Goal: Book appointment/travel/reservation

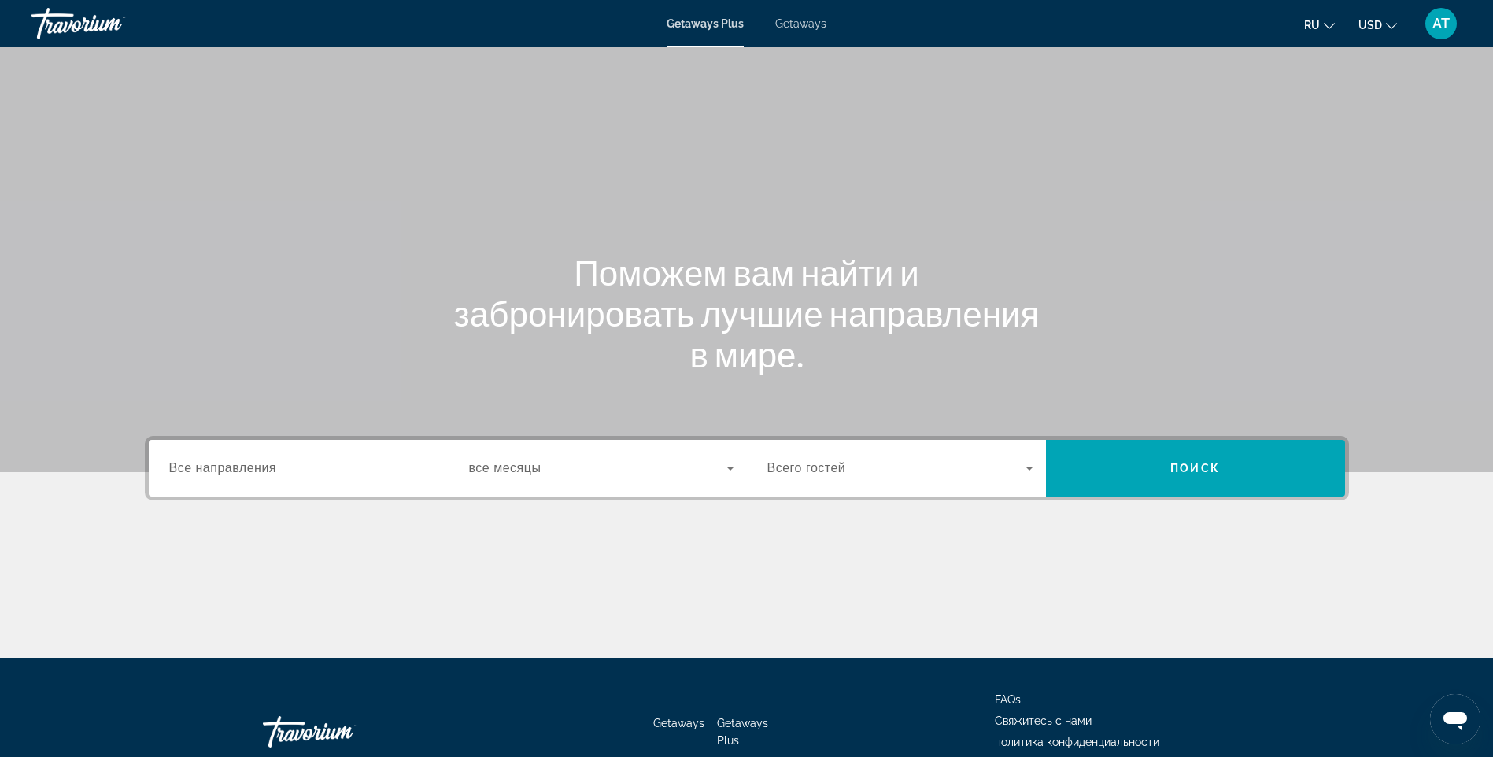
click at [291, 468] on input "Destination Все направления" at bounding box center [302, 469] width 266 height 19
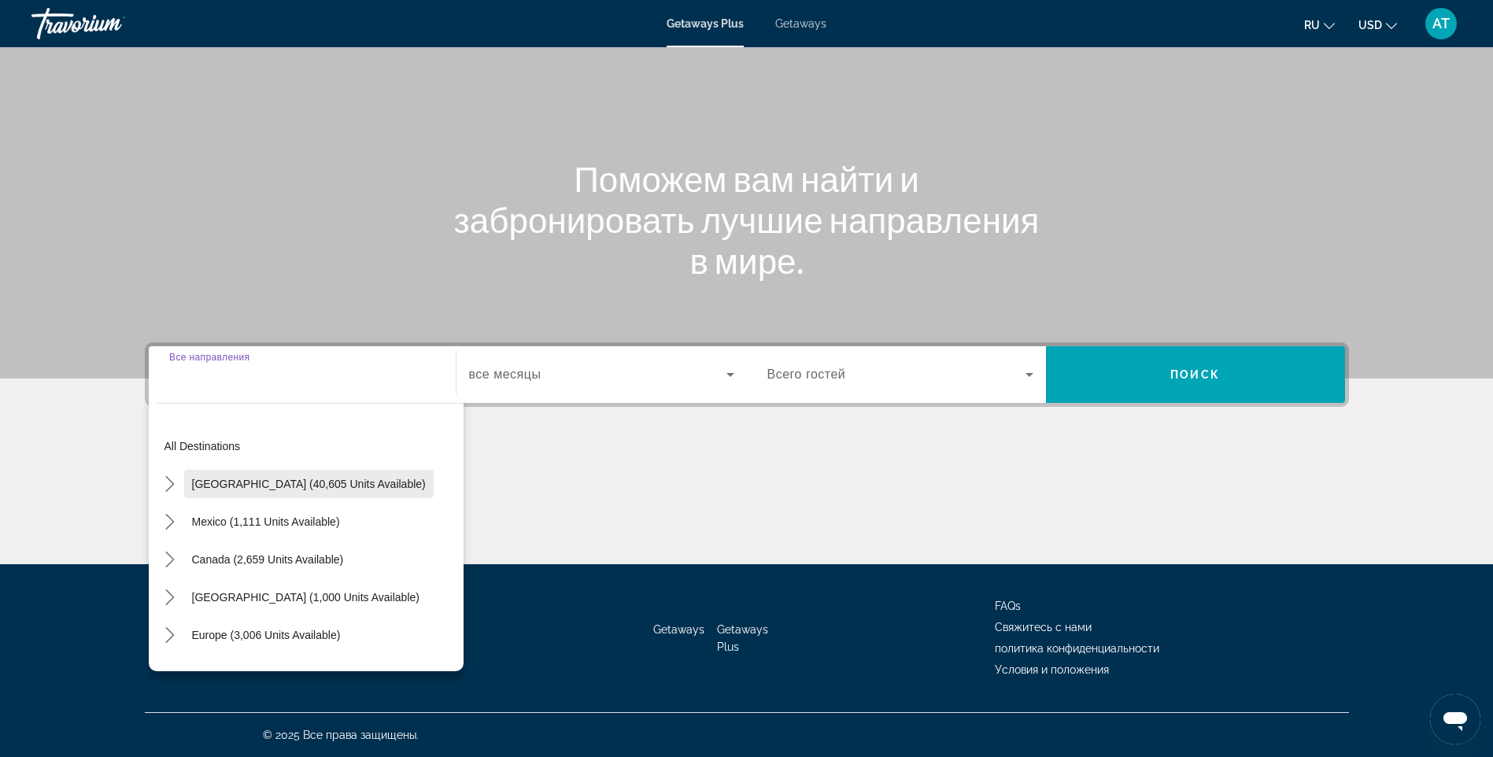
scroll to position [157, 0]
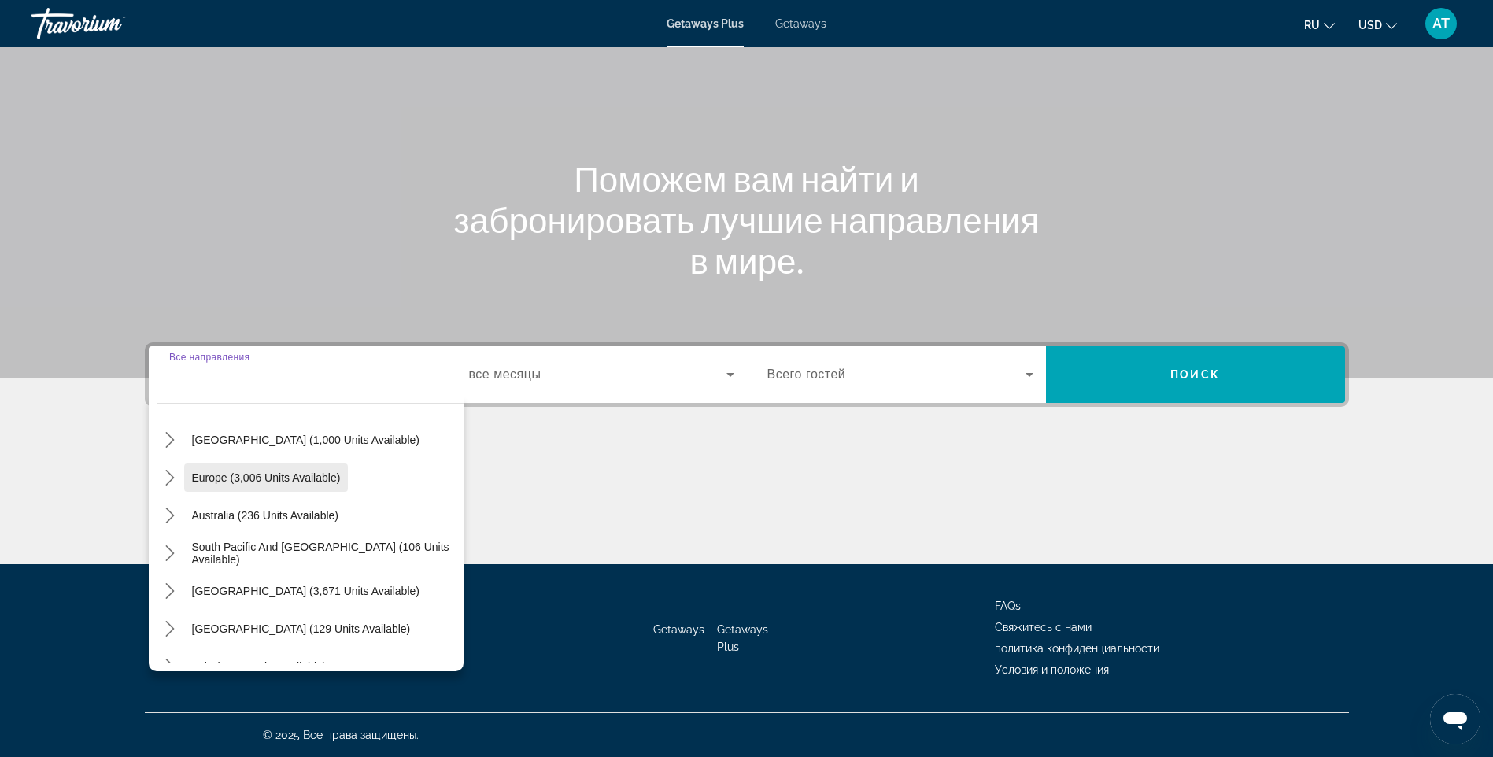
click at [285, 479] on span "Europe (3,006 units available)" at bounding box center [266, 478] width 149 height 13
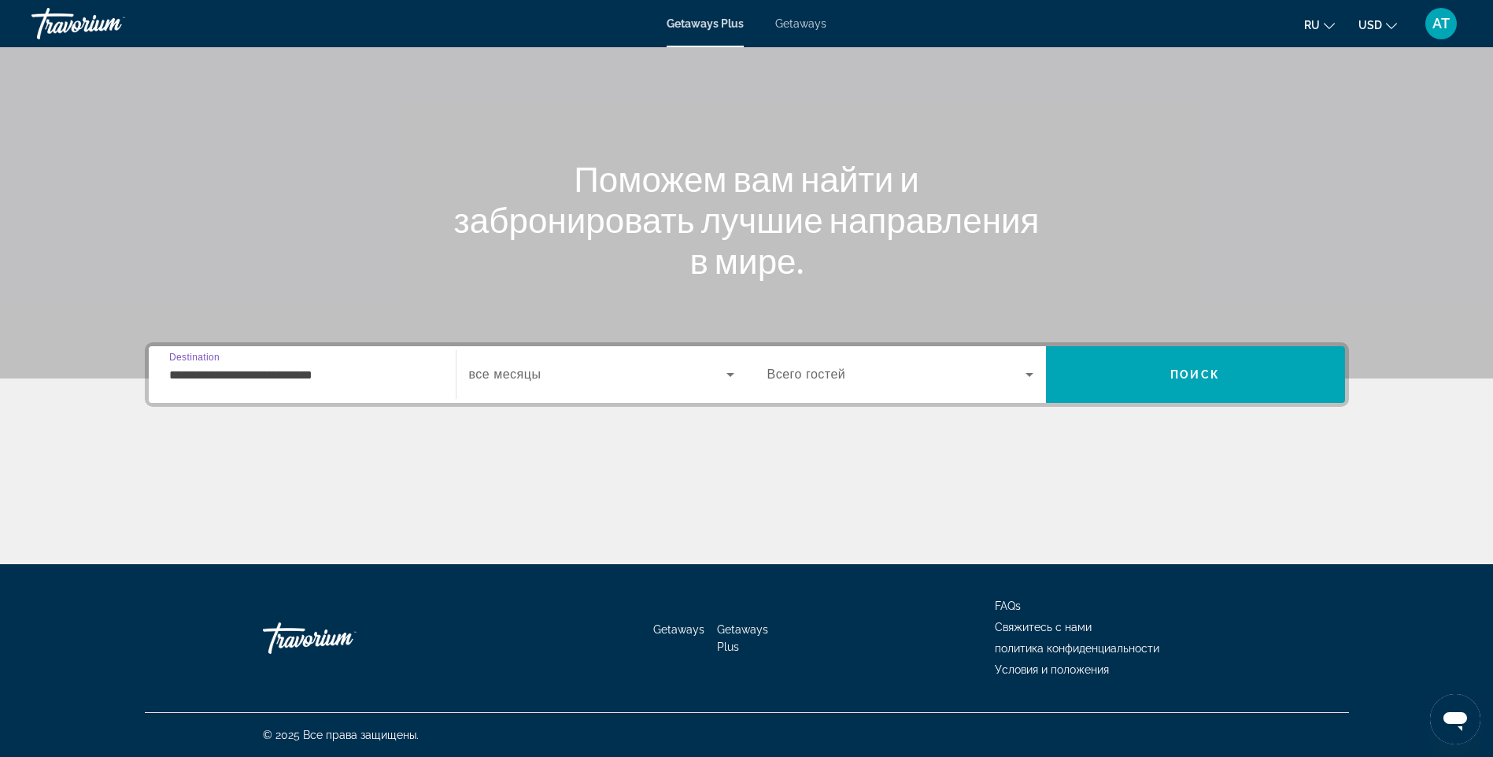
click at [323, 378] on input "**********" at bounding box center [302, 375] width 266 height 19
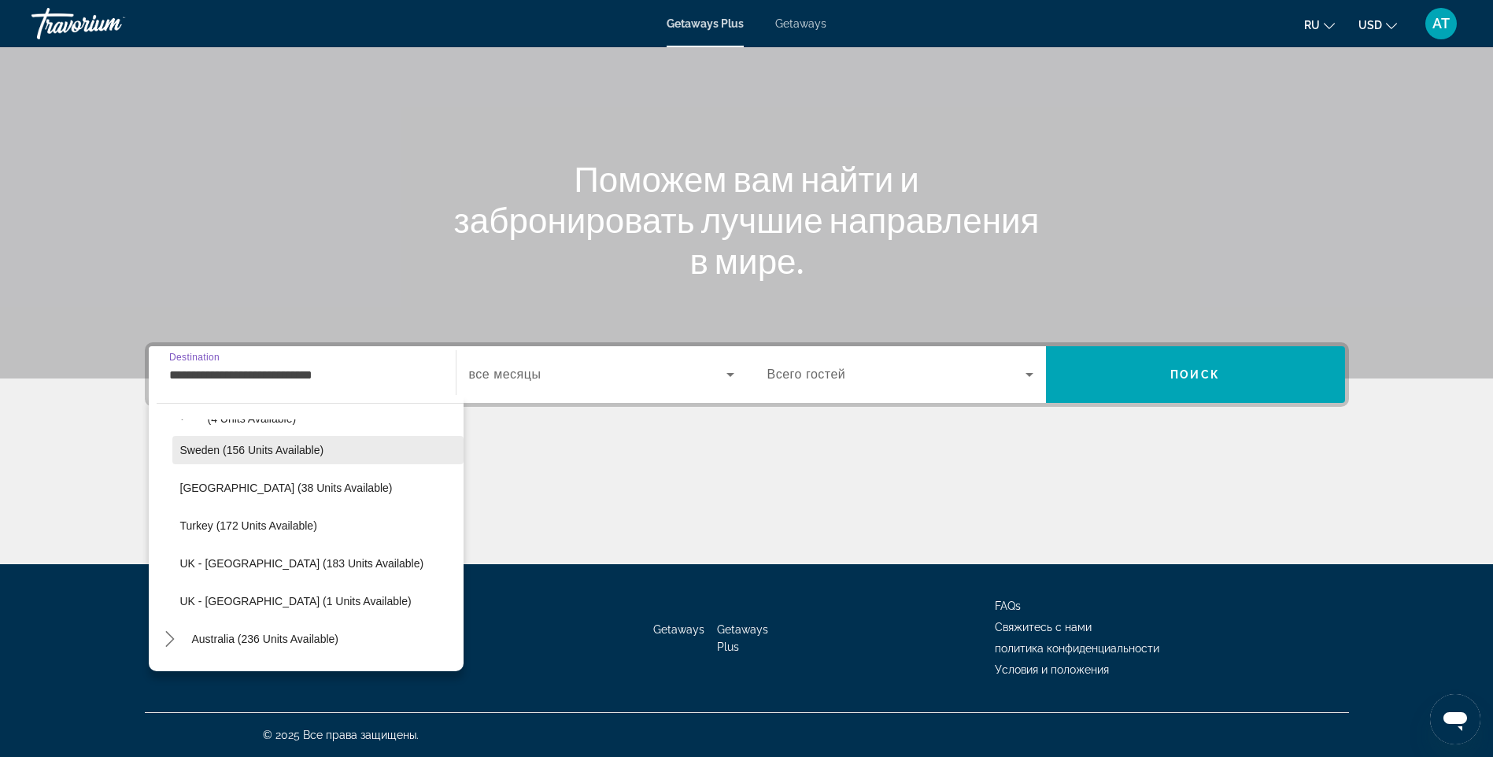
scroll to position [802, 0]
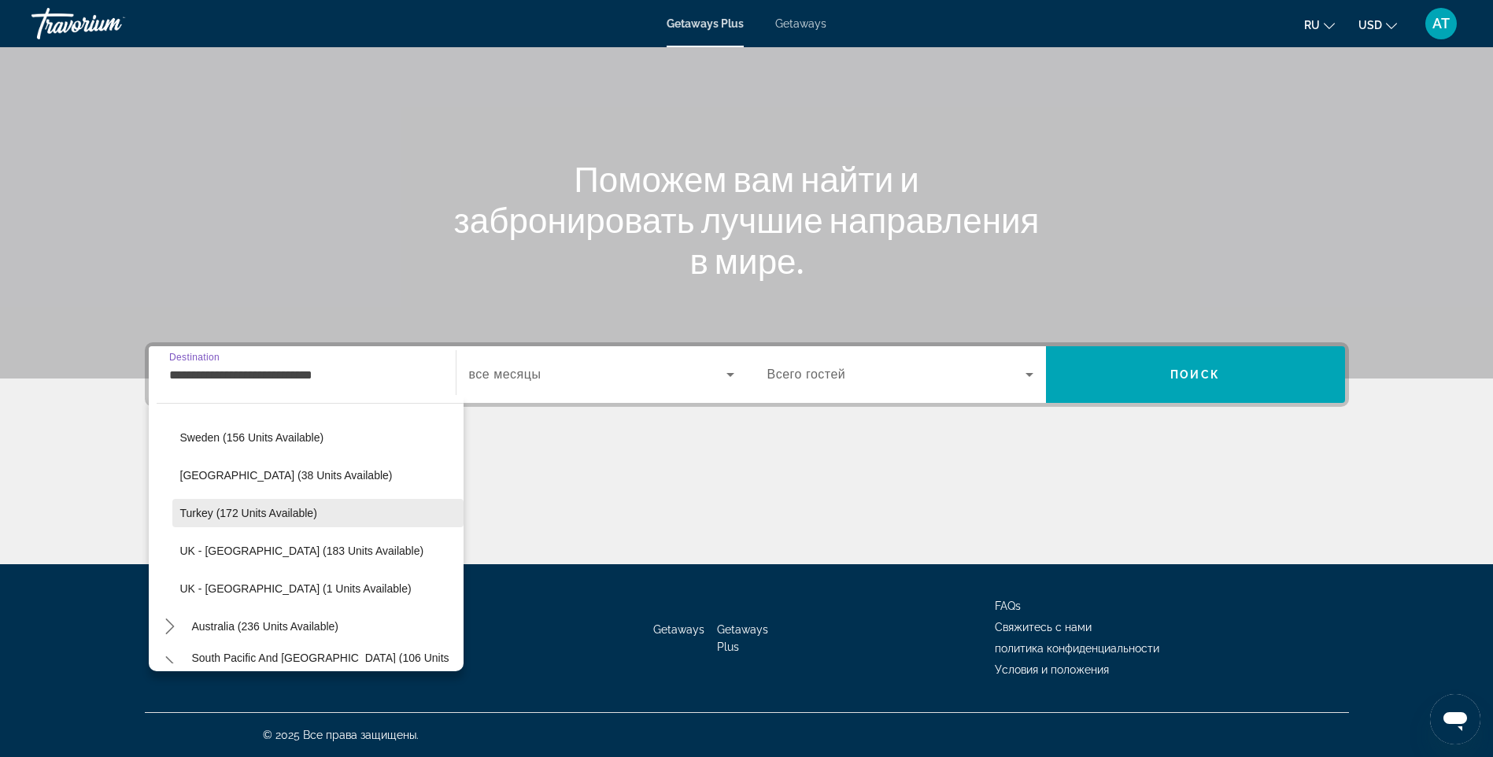
click at [292, 512] on span "Turkey (172 units available)" at bounding box center [248, 513] width 137 height 13
type input "**********"
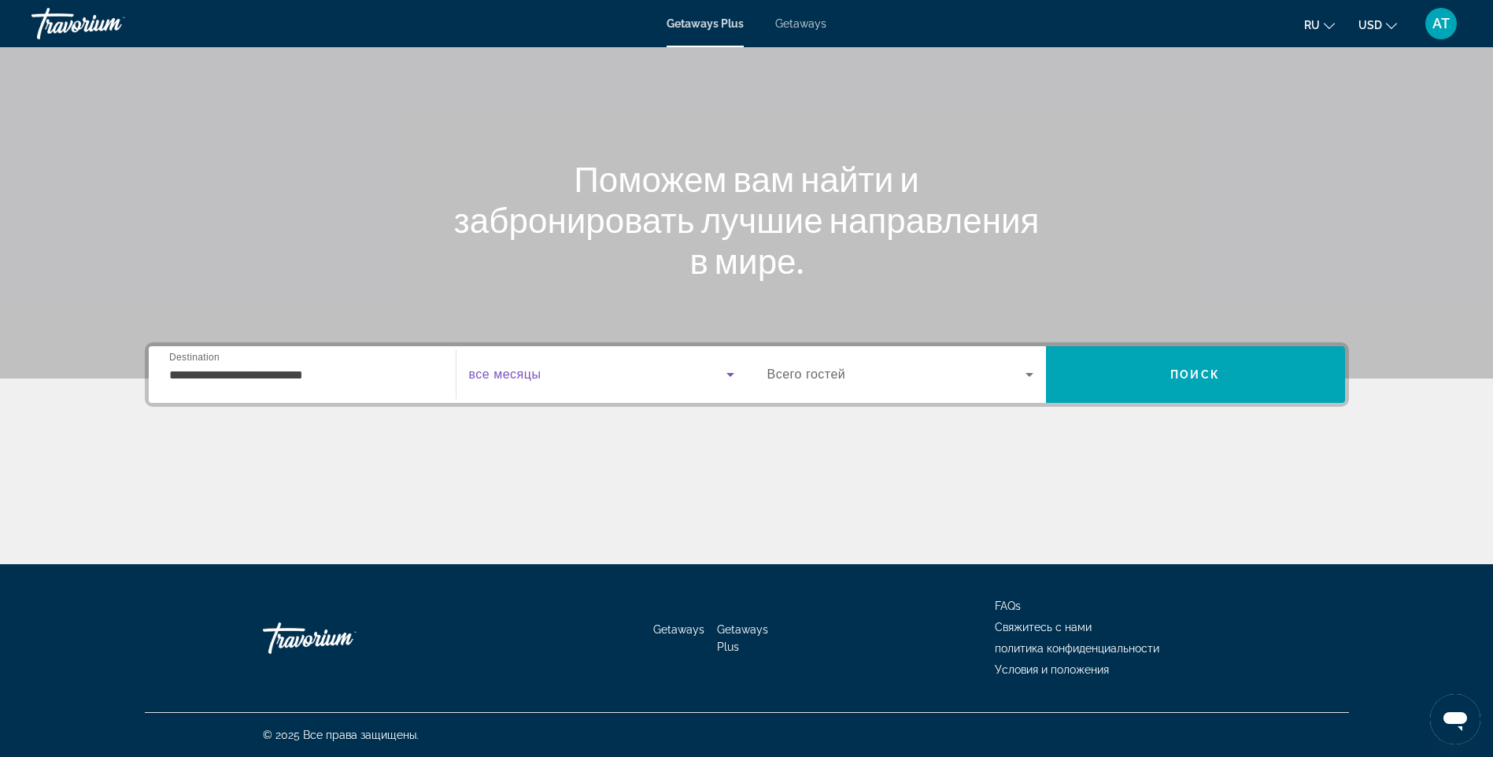
click at [668, 373] on span "Search widget" at bounding box center [597, 374] width 257 height 19
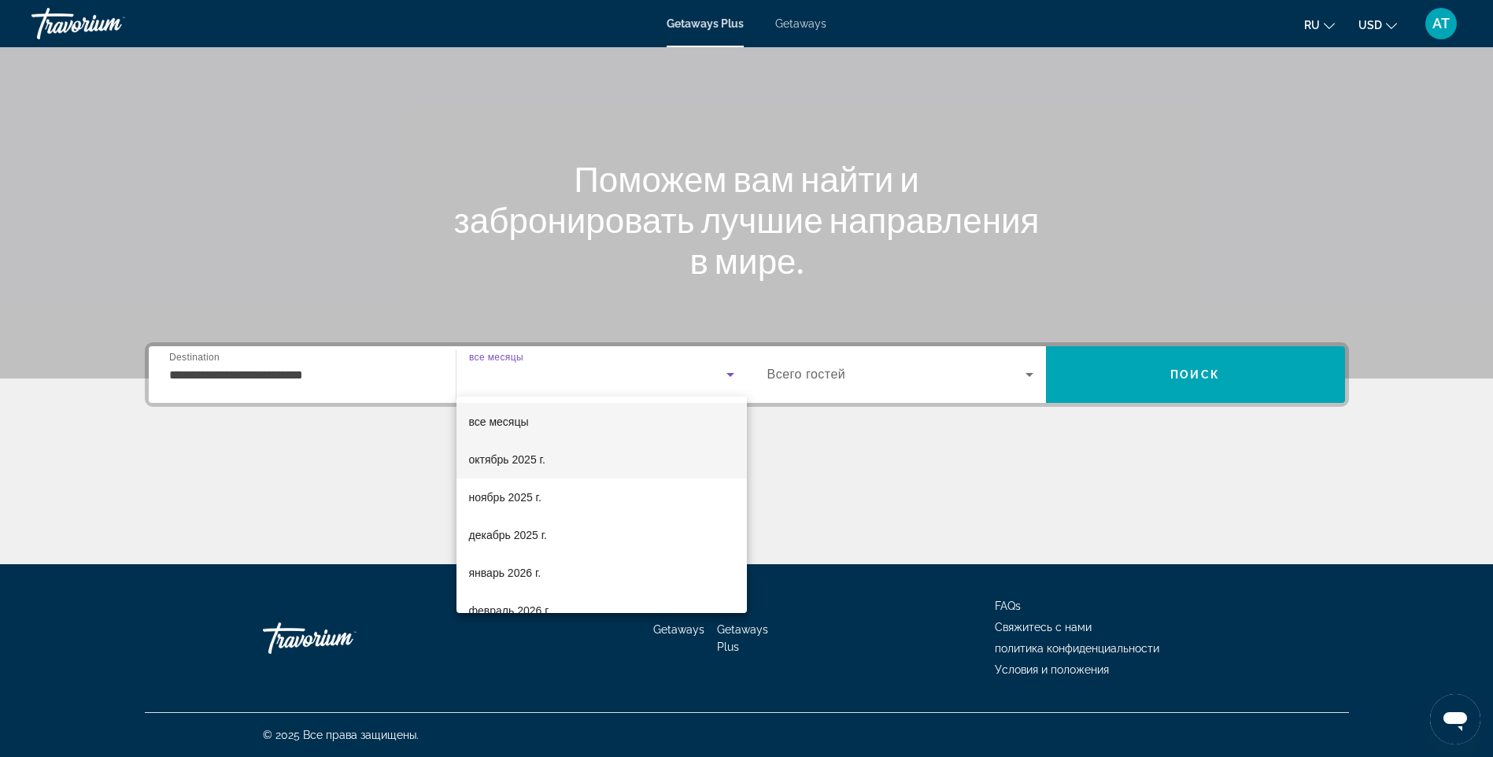
click at [531, 457] on span "октябрь 2025 г." at bounding box center [507, 459] width 76 height 19
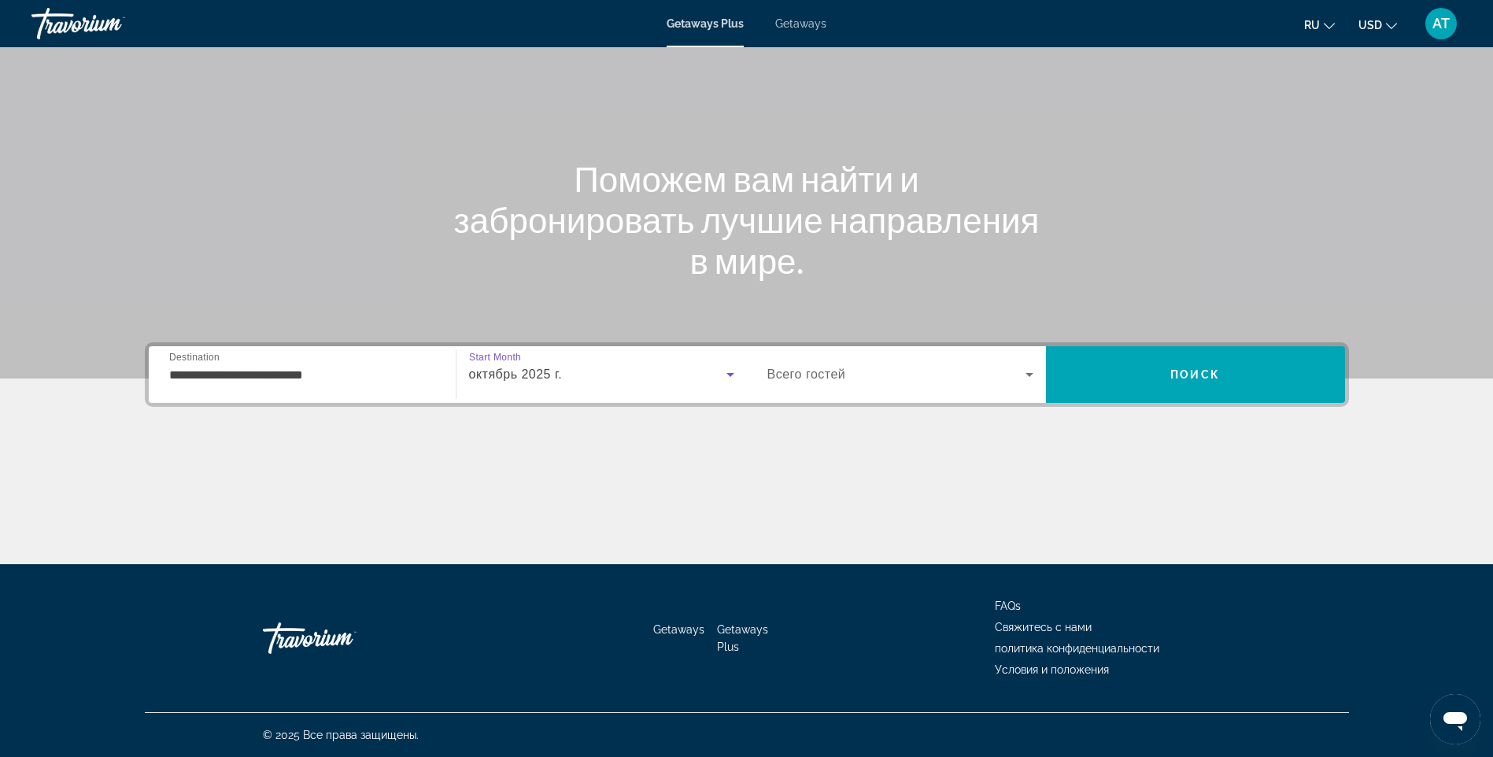
click at [893, 368] on span "Search widget" at bounding box center [897, 374] width 258 height 19
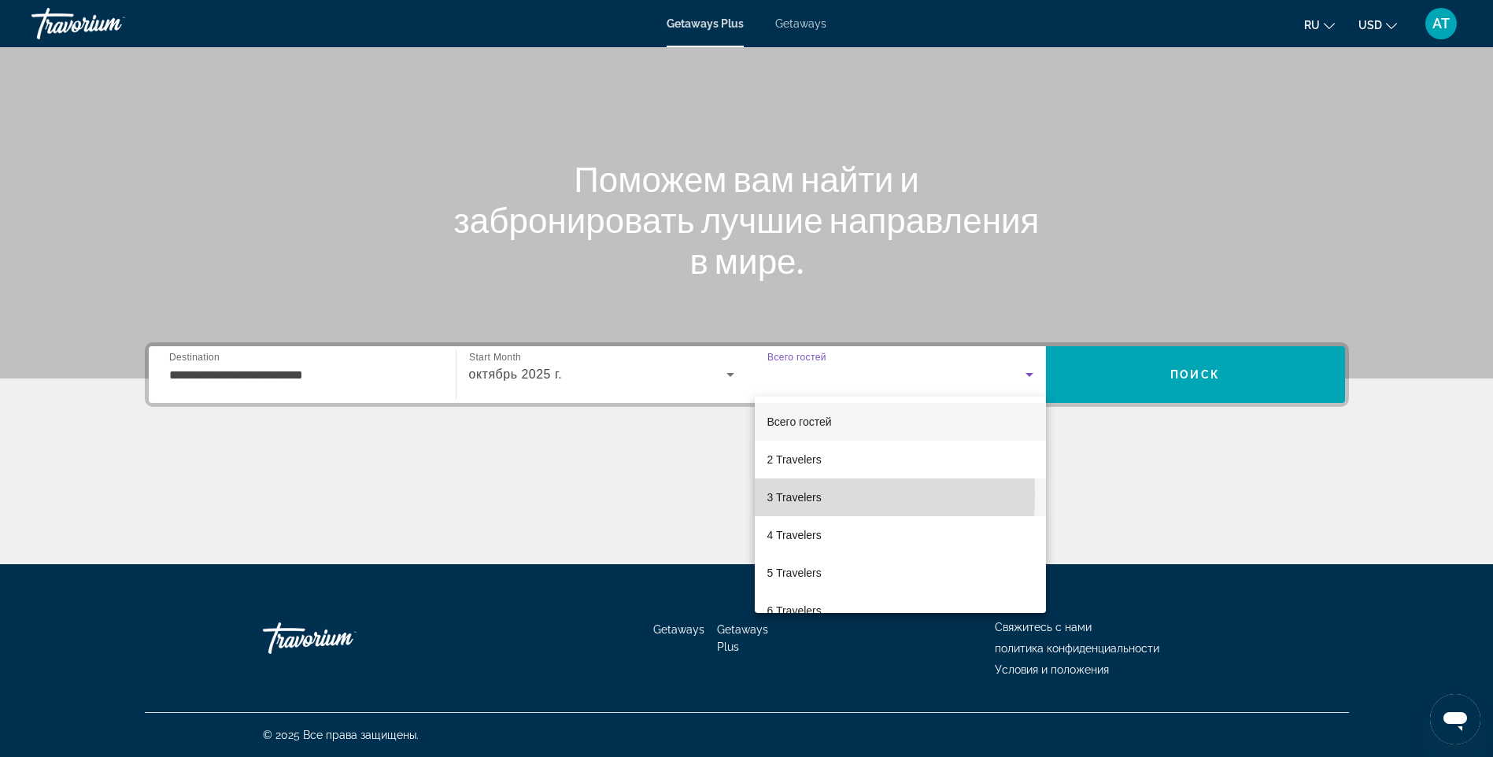
drag, startPoint x: 775, startPoint y: 494, endPoint x: 813, endPoint y: 479, distance: 41.7
click at [774, 494] on span "3 Travelers" at bounding box center [795, 497] width 54 height 19
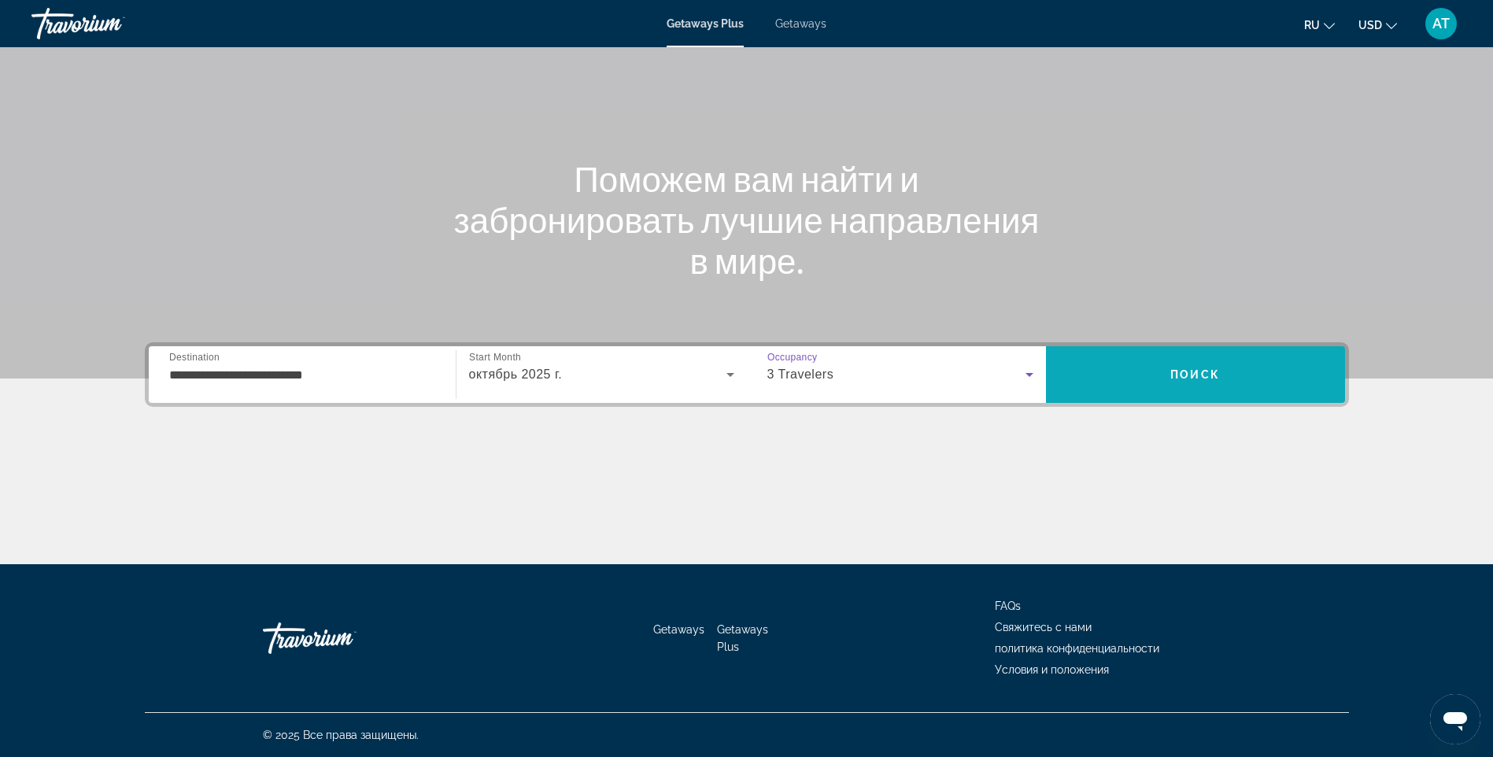
click at [1135, 368] on span "Search" at bounding box center [1195, 375] width 299 height 38
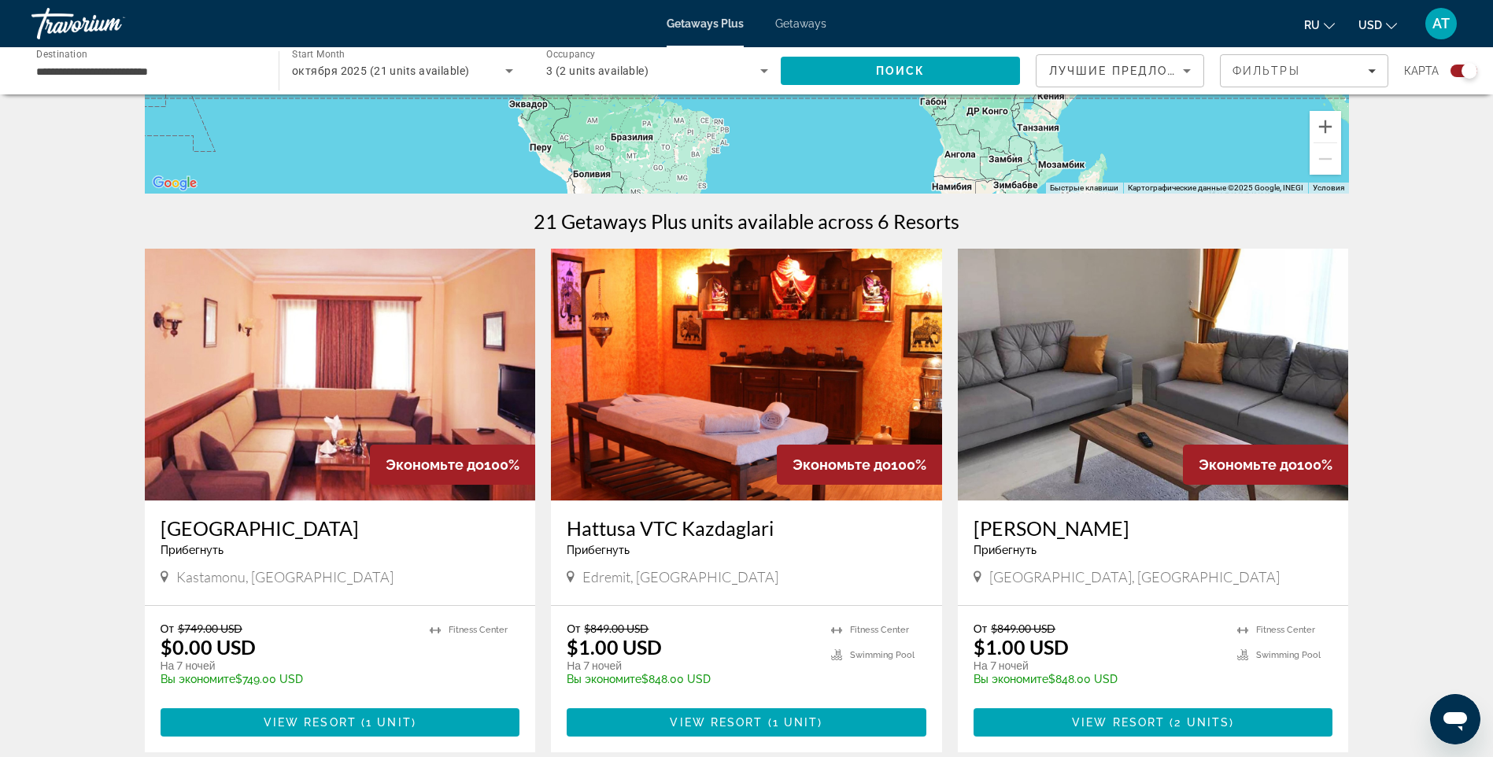
scroll to position [394, 0]
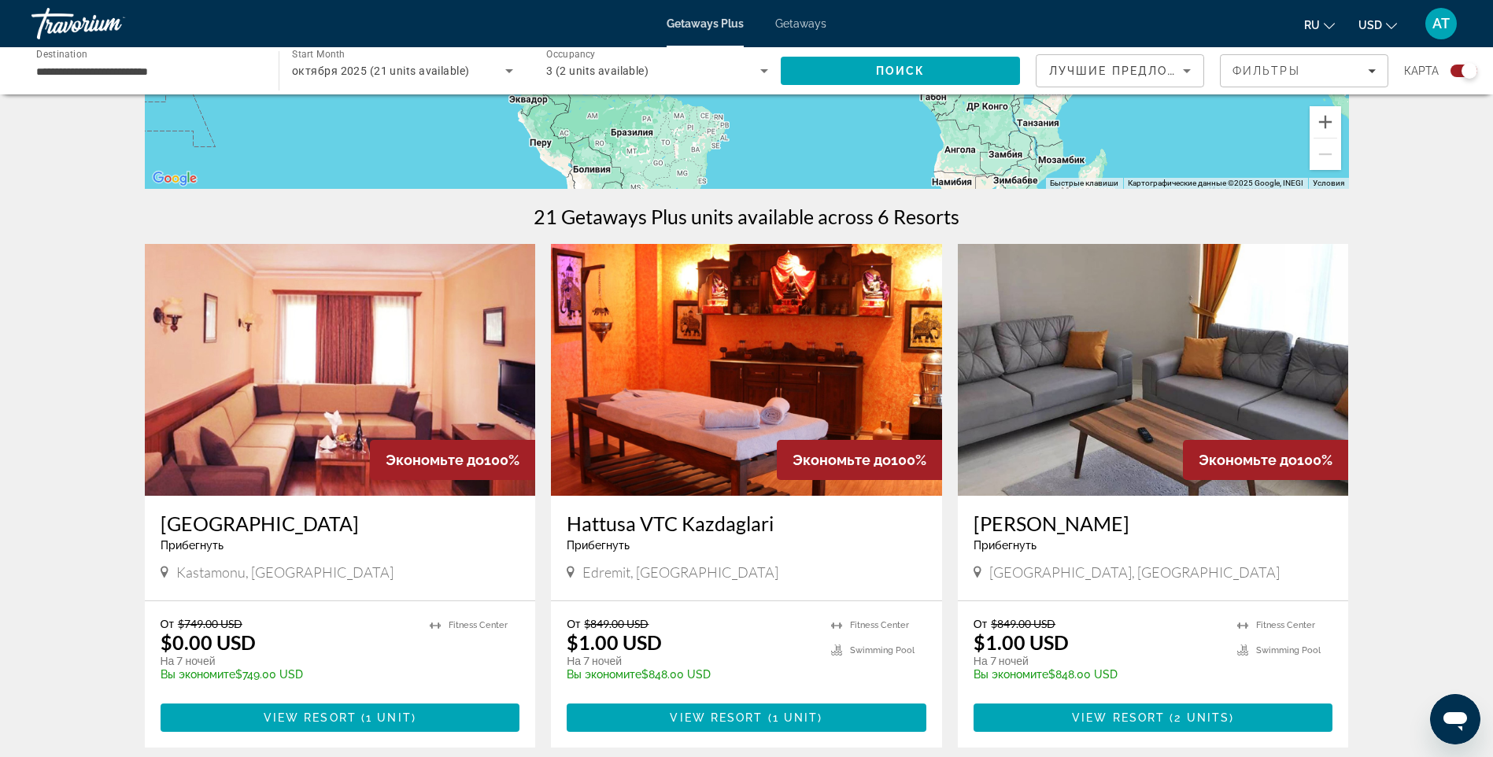
click at [1086, 426] on img "Main content" at bounding box center [1153, 370] width 391 height 252
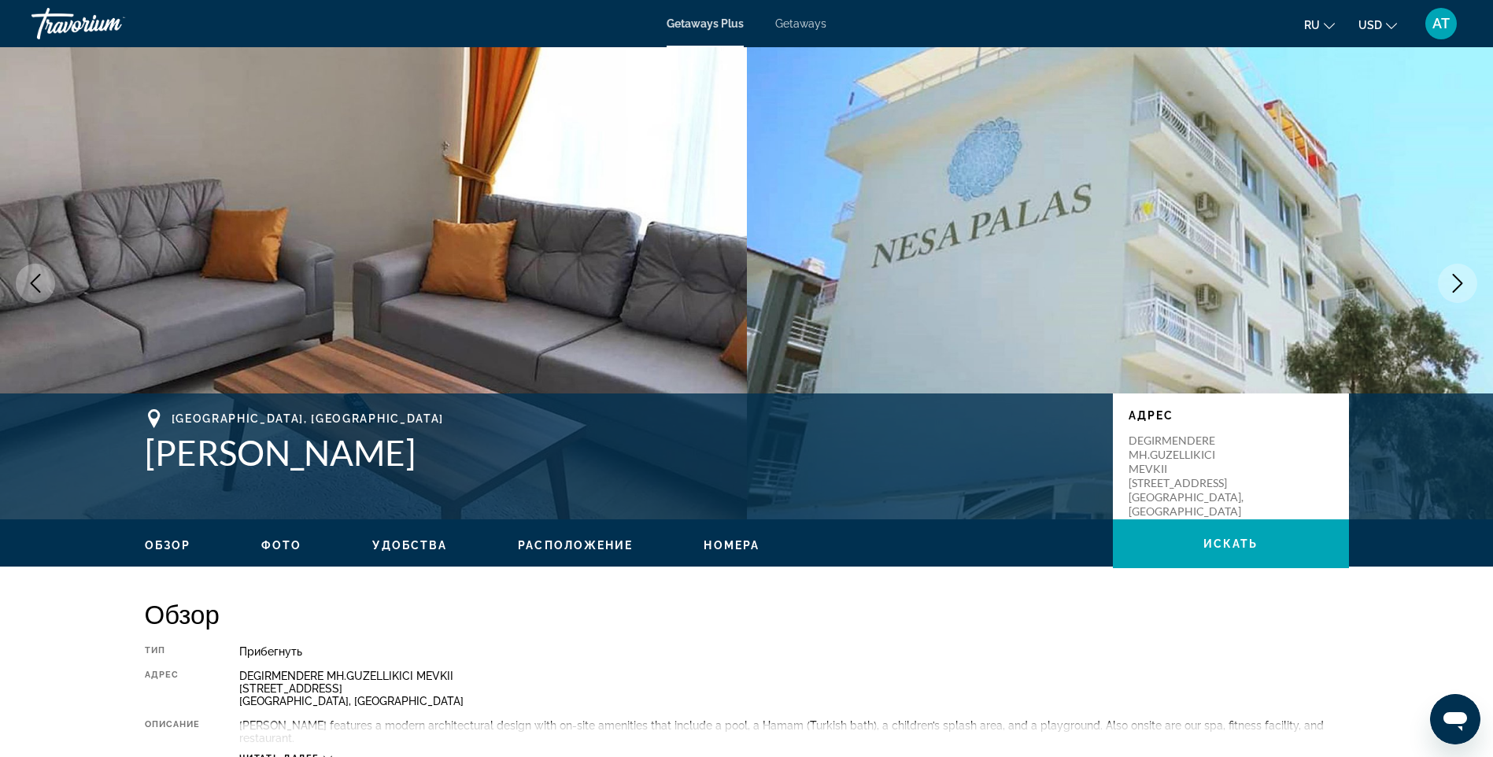
click at [1453, 280] on icon "Next image" at bounding box center [1458, 283] width 19 height 19
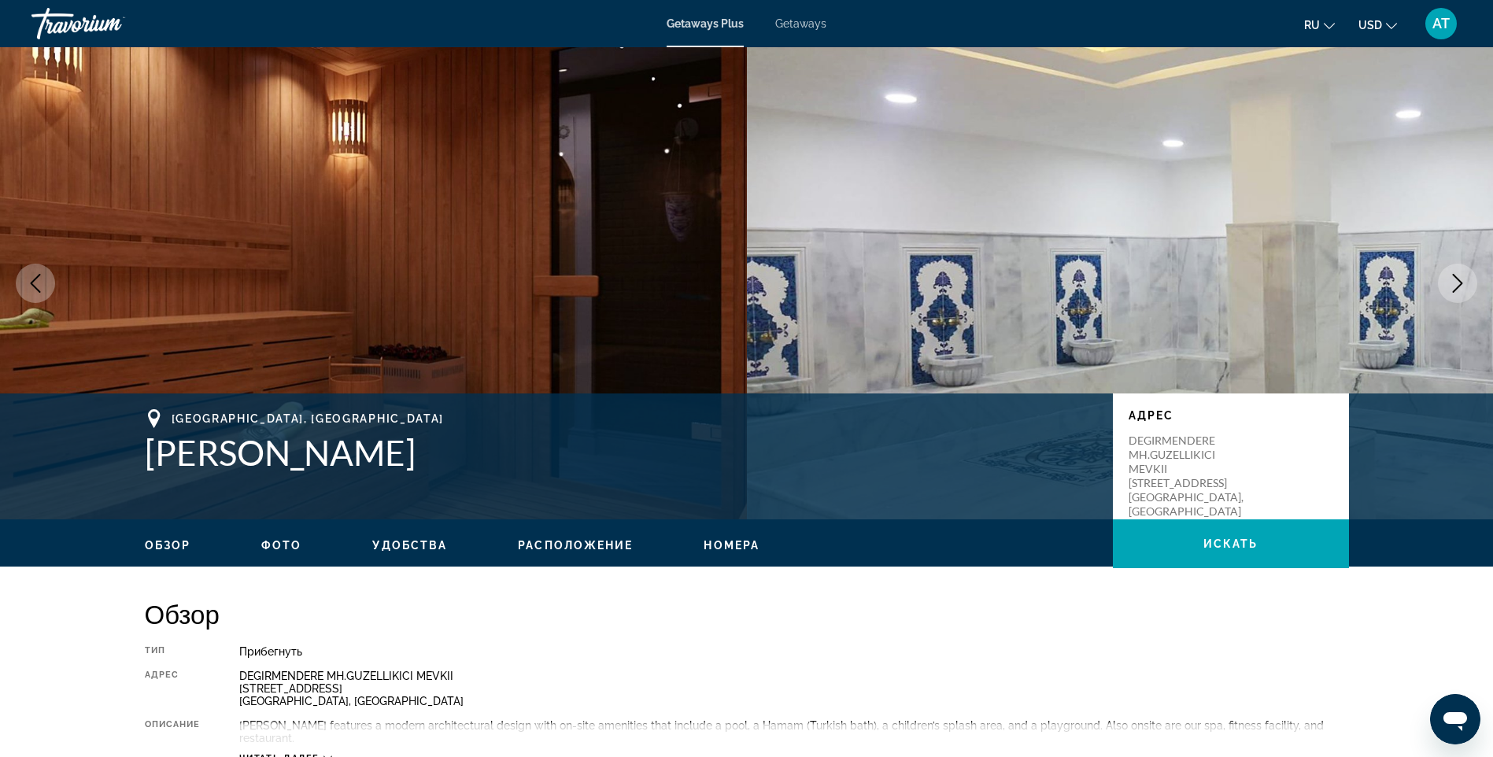
click at [1452, 279] on icon "Next image" at bounding box center [1458, 283] width 19 height 19
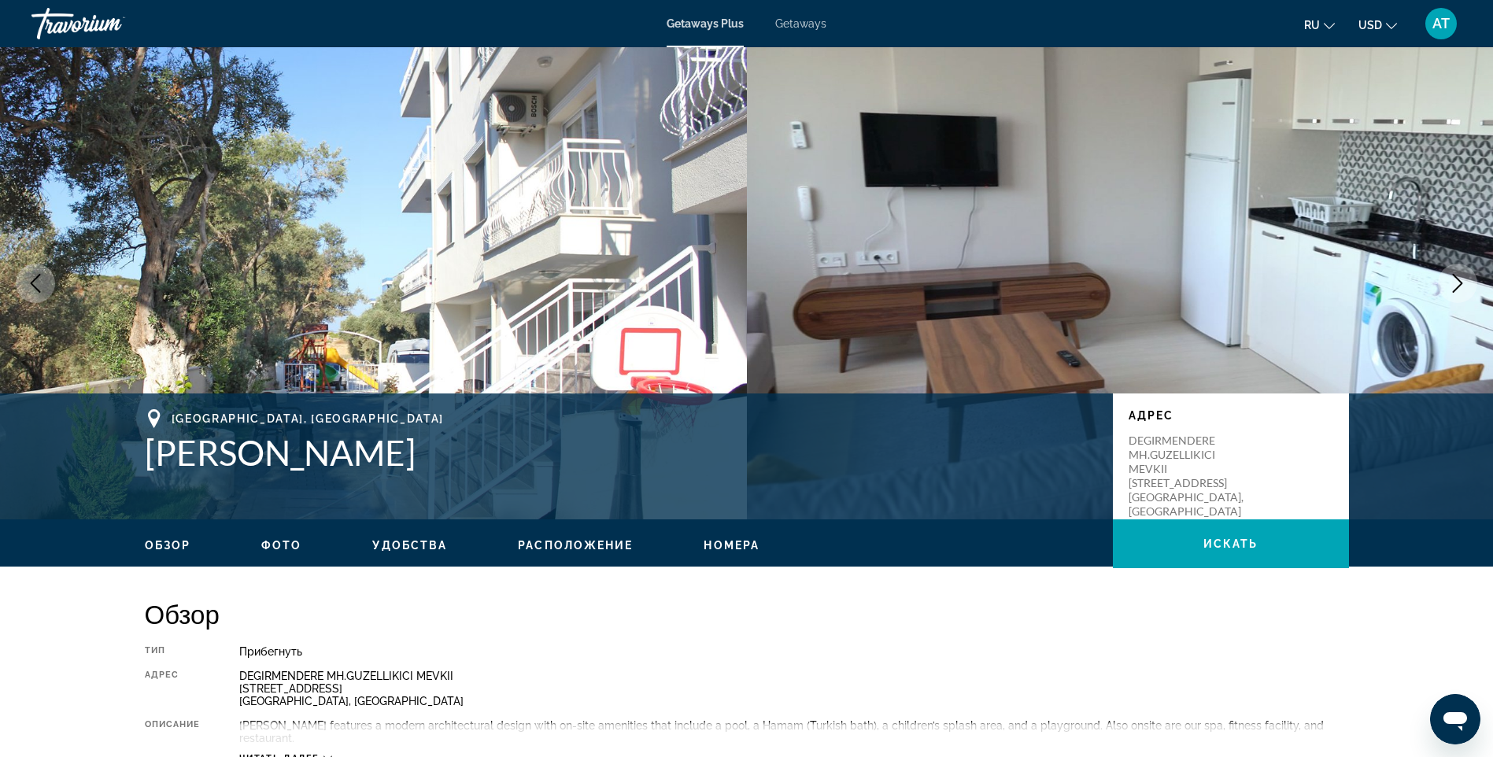
click at [1451, 279] on icon "Next image" at bounding box center [1458, 283] width 19 height 19
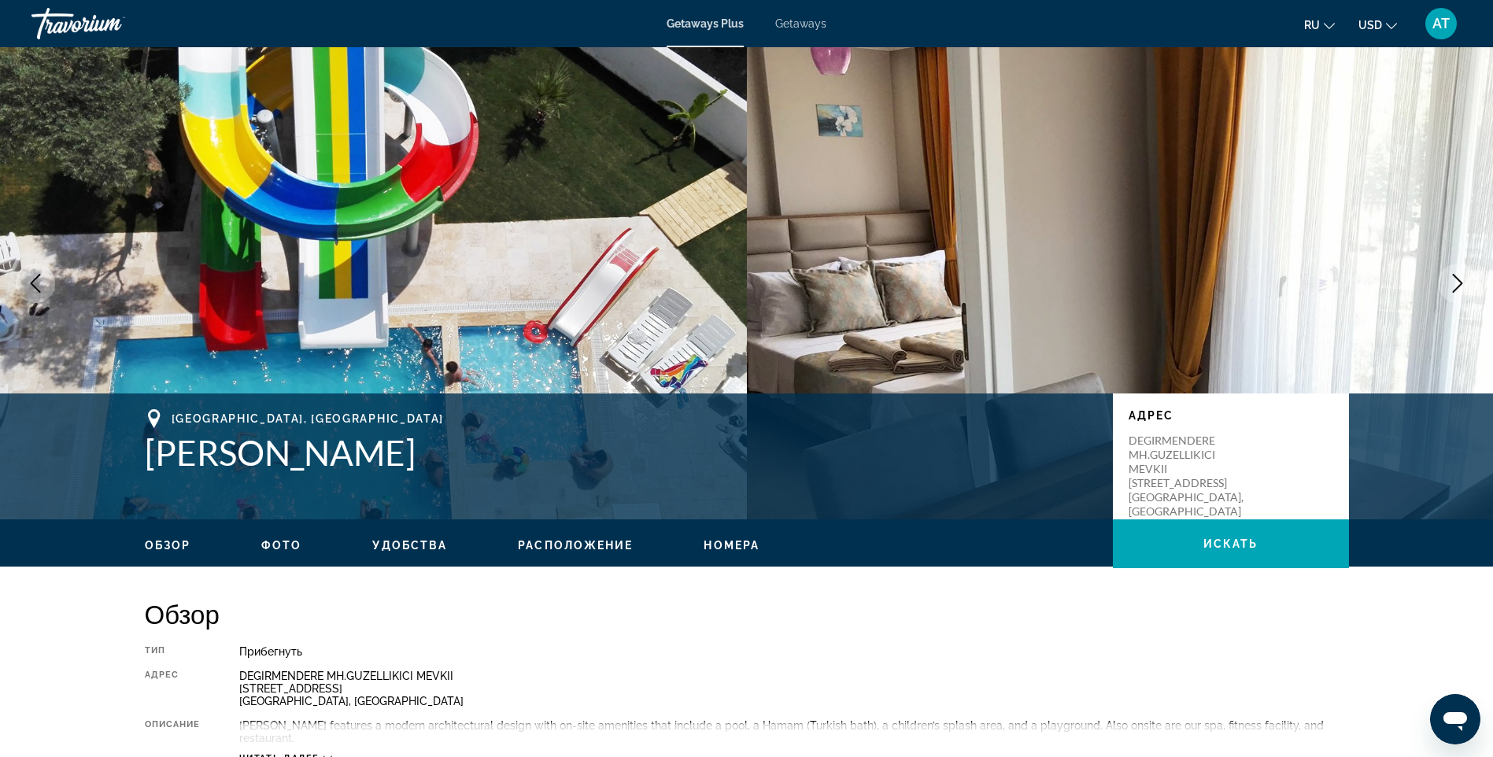
click at [1451, 279] on icon "Next image" at bounding box center [1458, 283] width 19 height 19
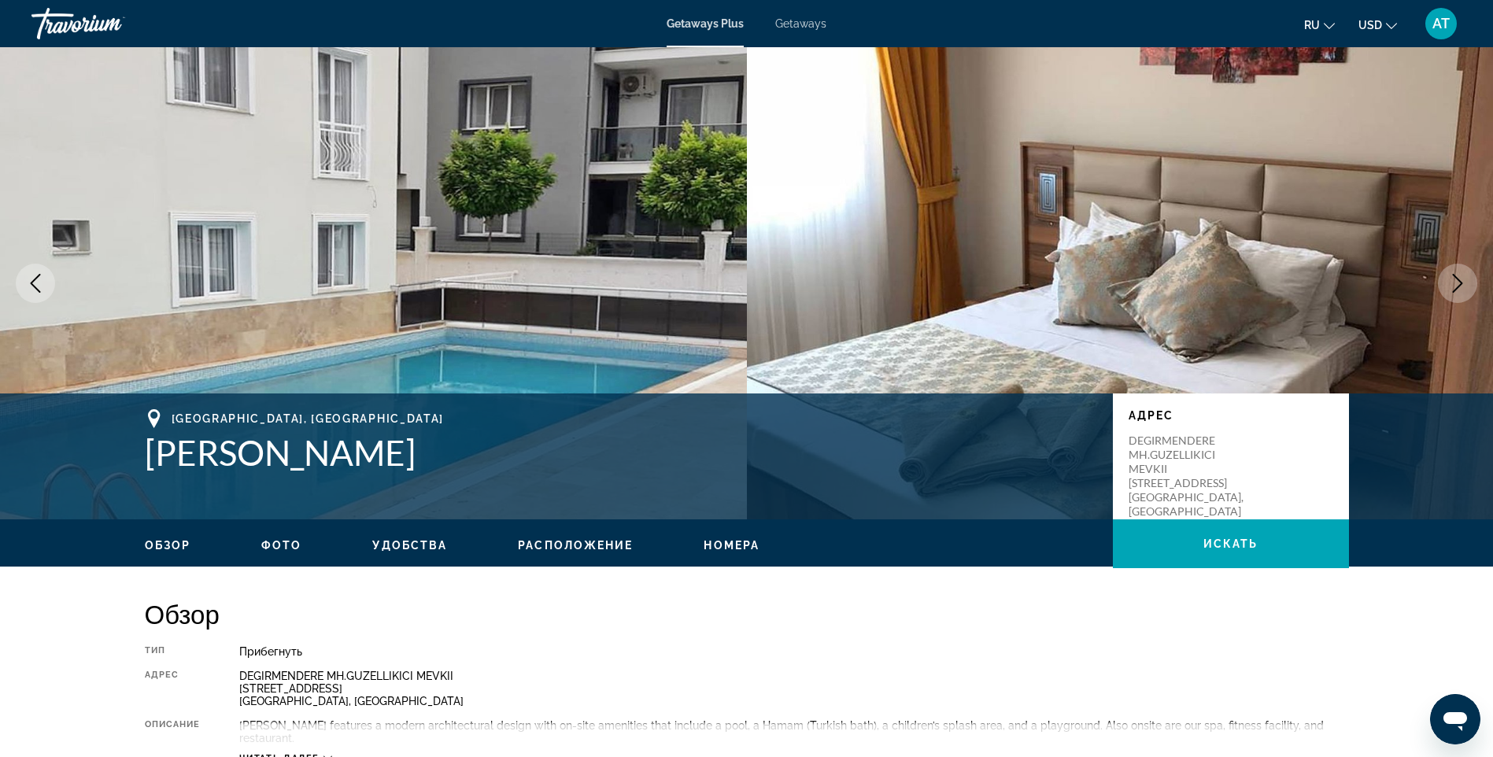
click at [1451, 279] on icon "Next image" at bounding box center [1458, 283] width 19 height 19
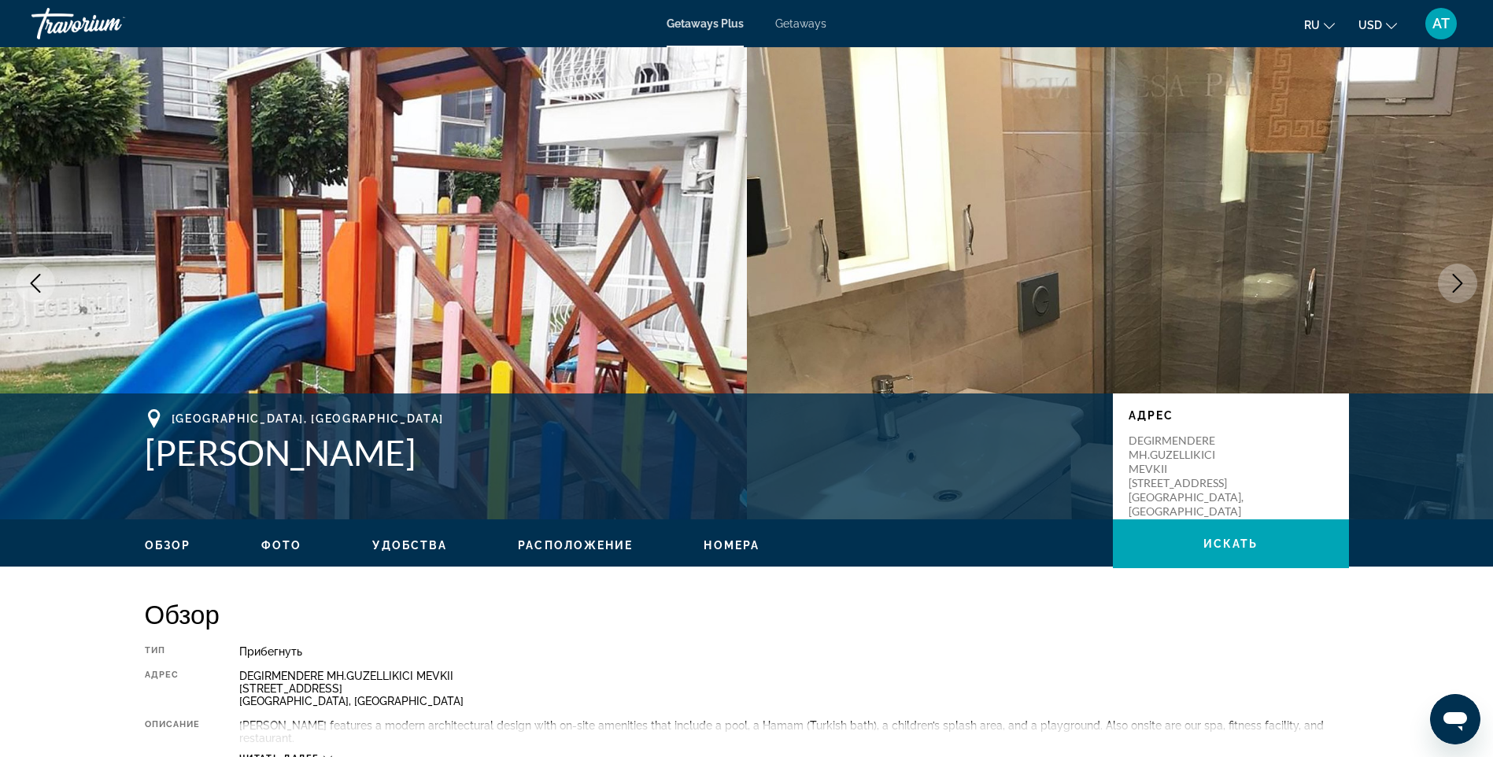
click at [1451, 279] on icon "Next image" at bounding box center [1458, 283] width 19 height 19
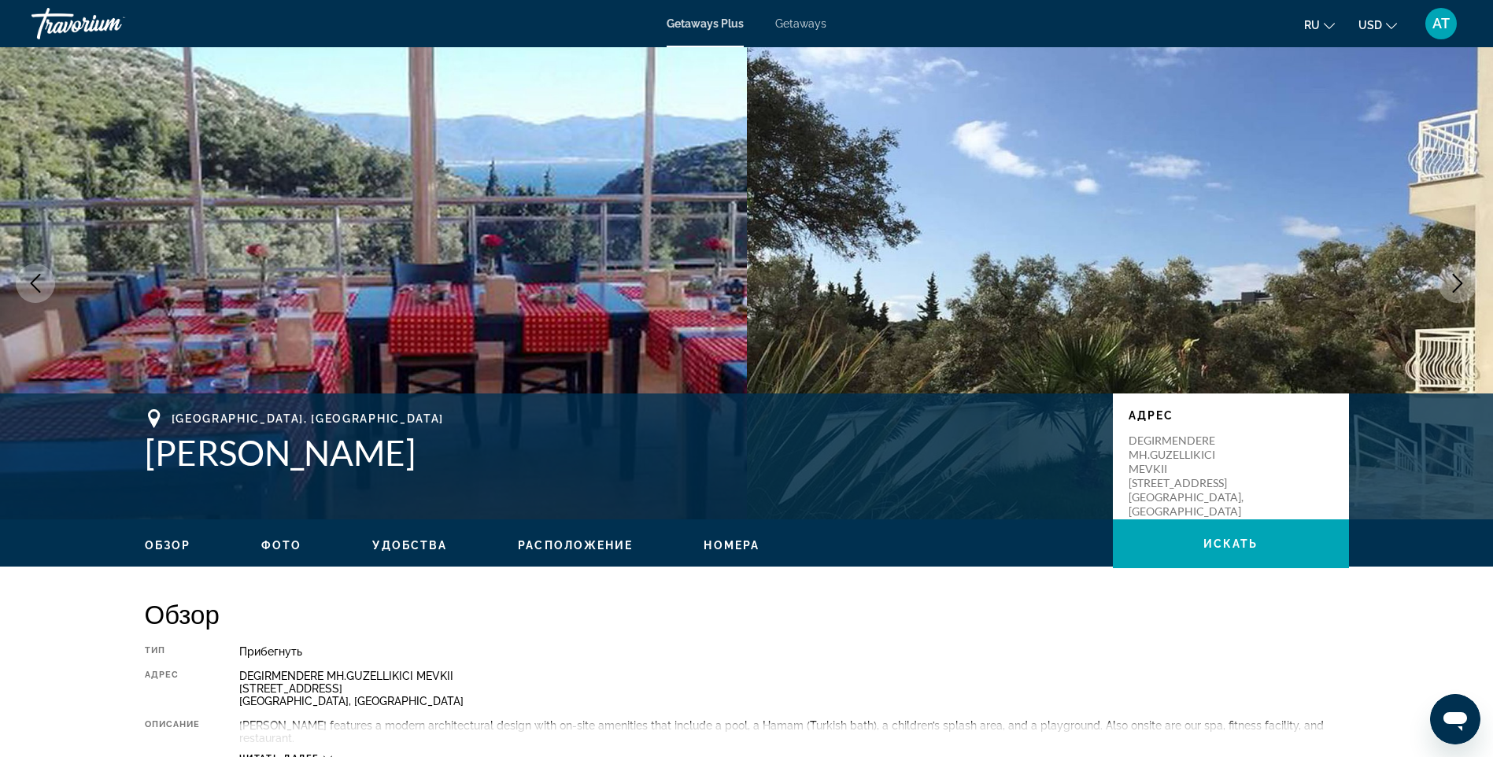
click at [1451, 279] on icon "Next image" at bounding box center [1458, 283] width 19 height 19
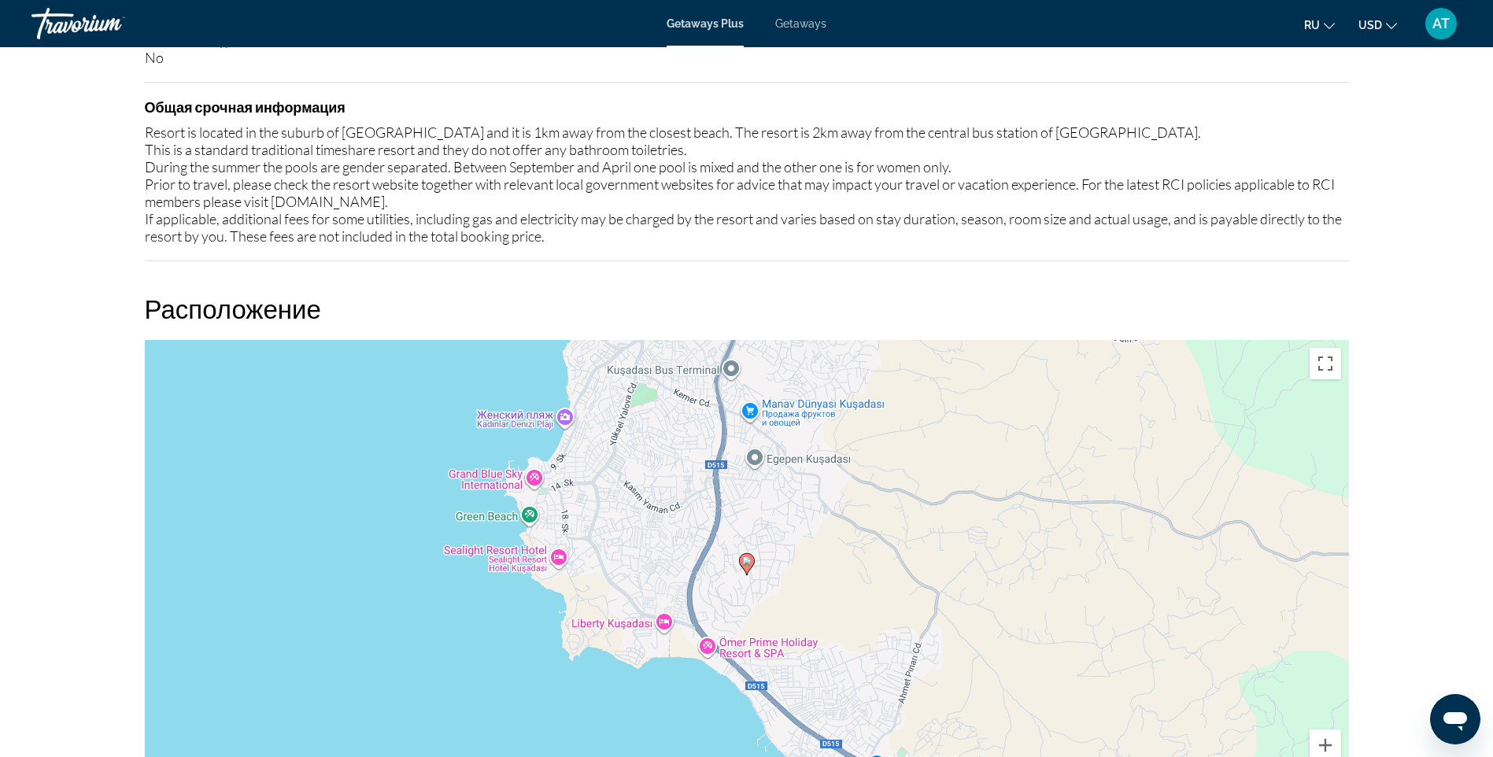
scroll to position [1968, 0]
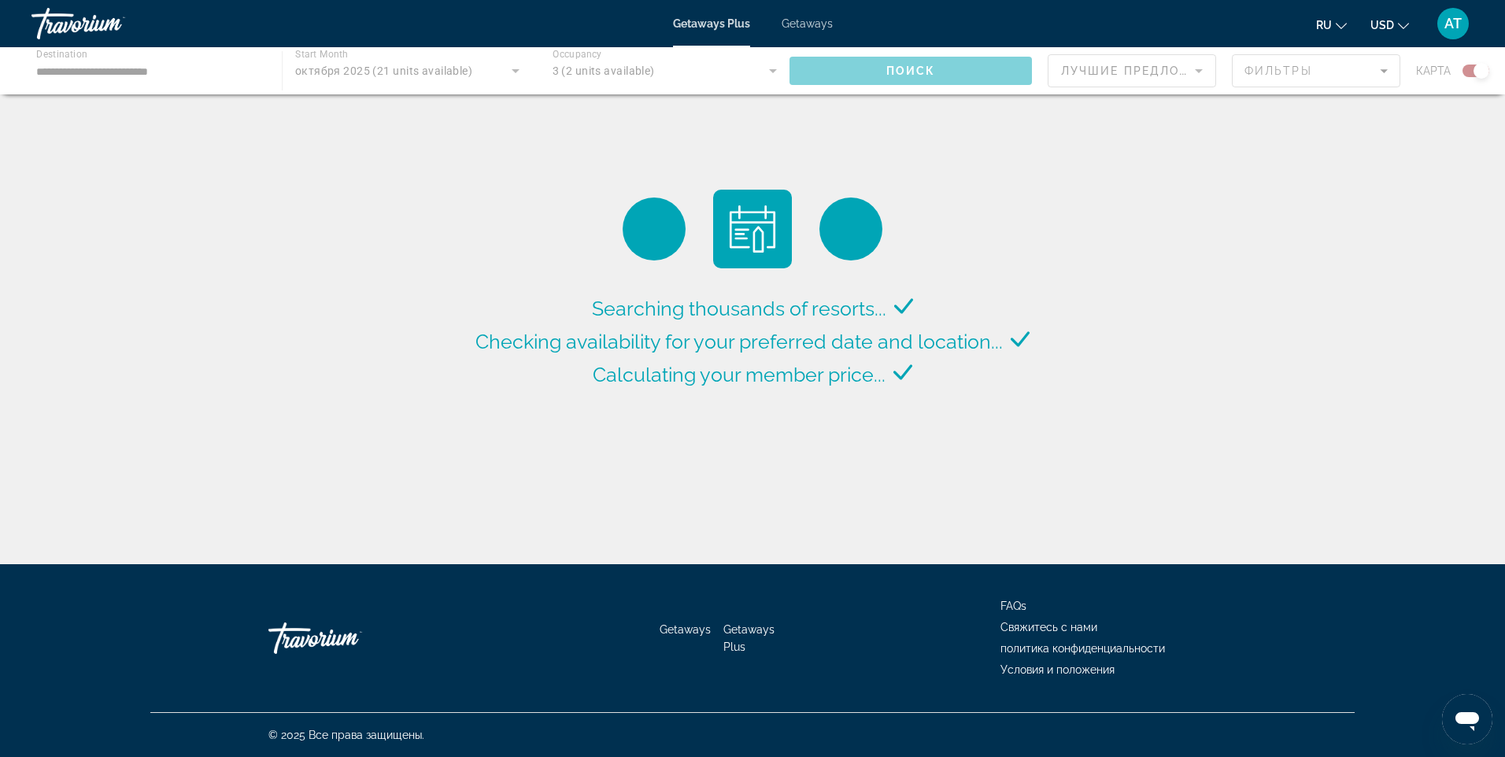
click at [916, 67] on div "Main content" at bounding box center [752, 70] width 1505 height 47
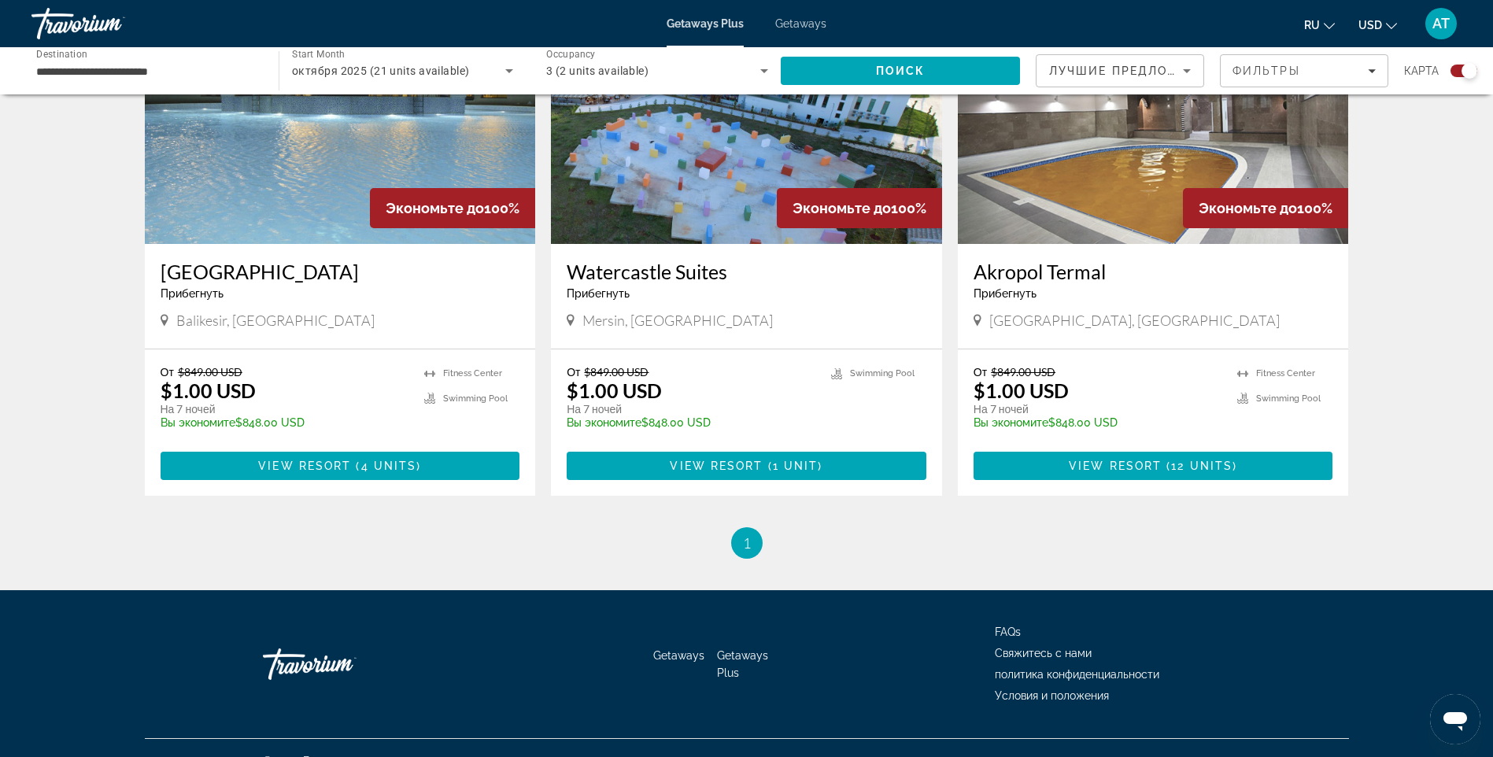
scroll to position [945, 0]
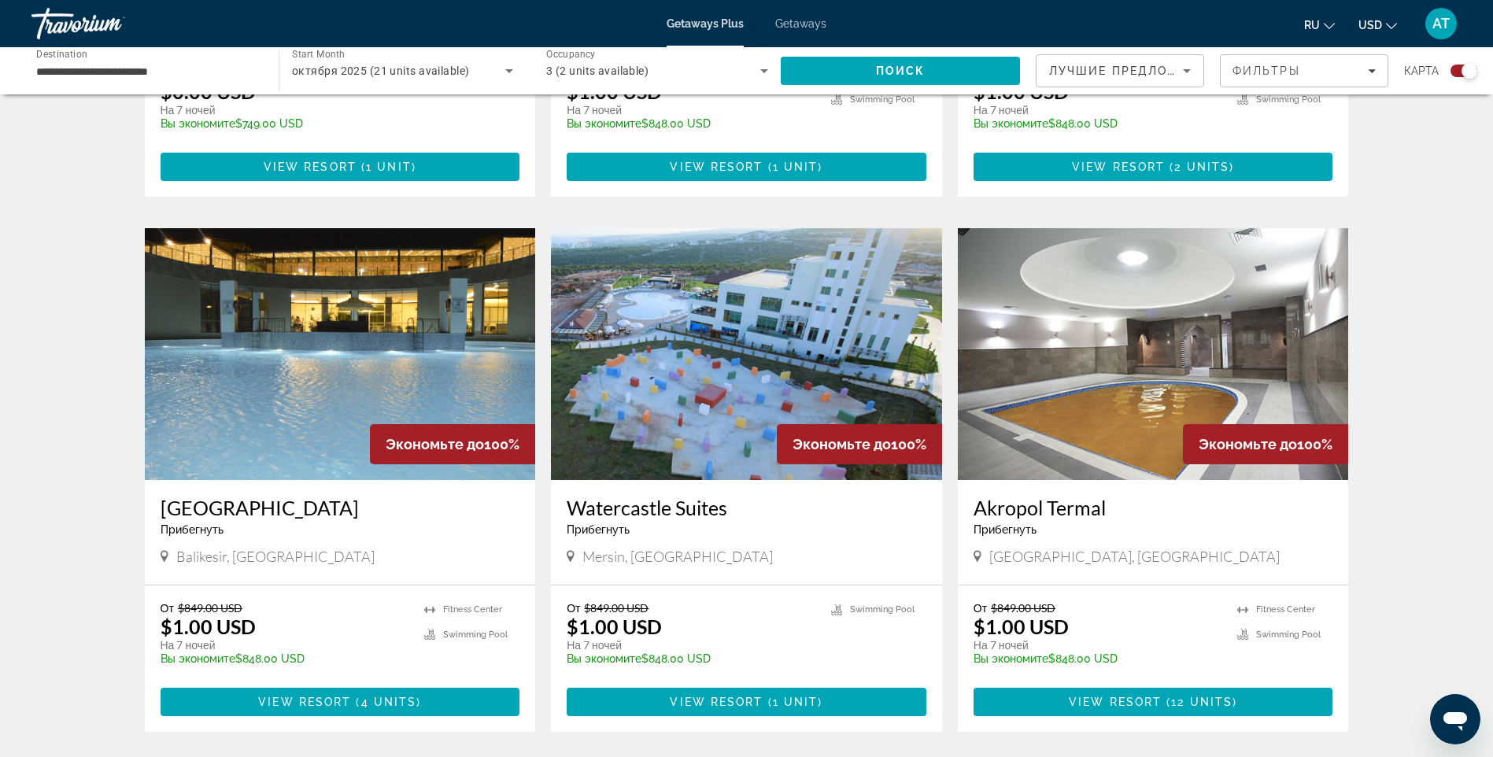
click at [321, 331] on img "Main content" at bounding box center [340, 354] width 391 height 252
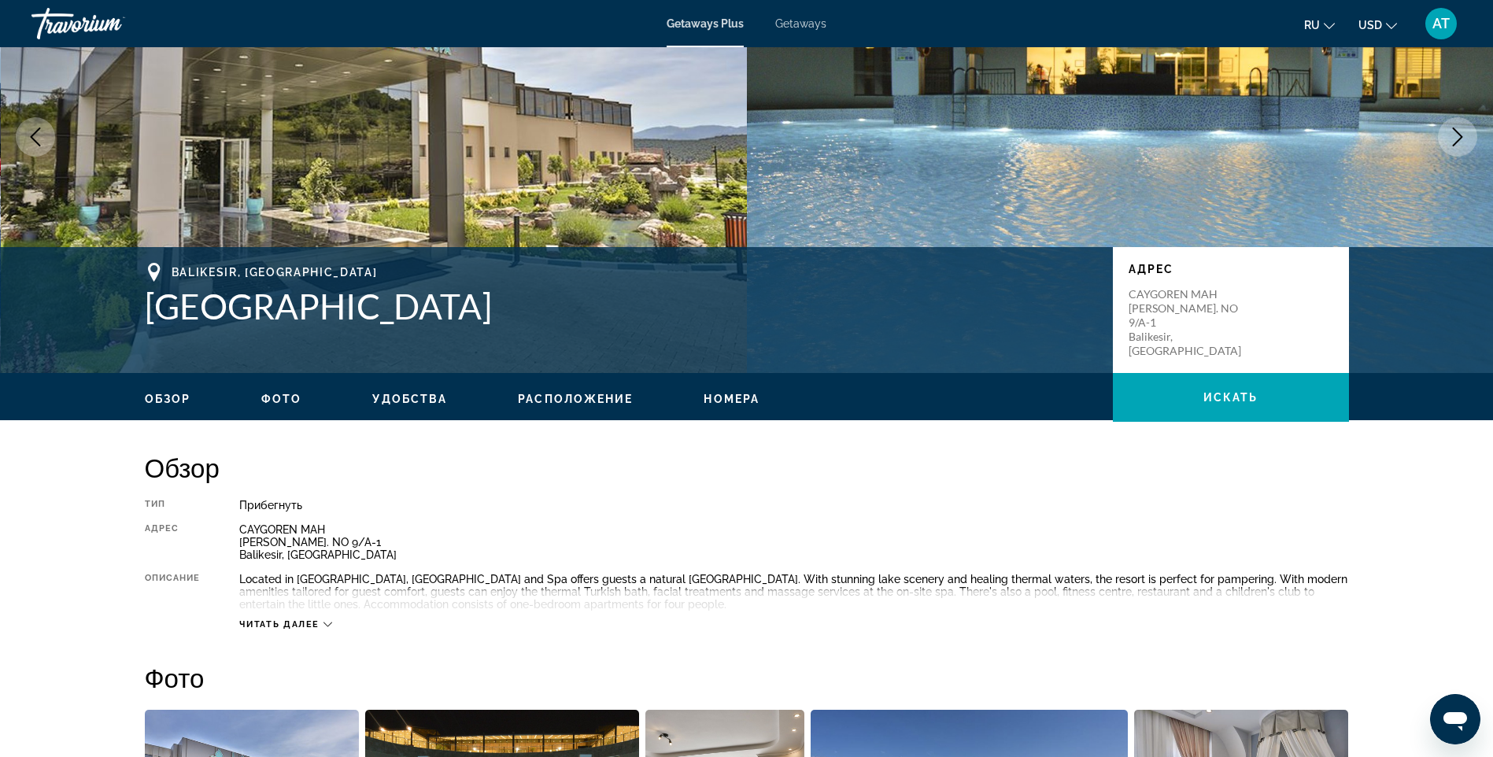
scroll to position [157, 0]
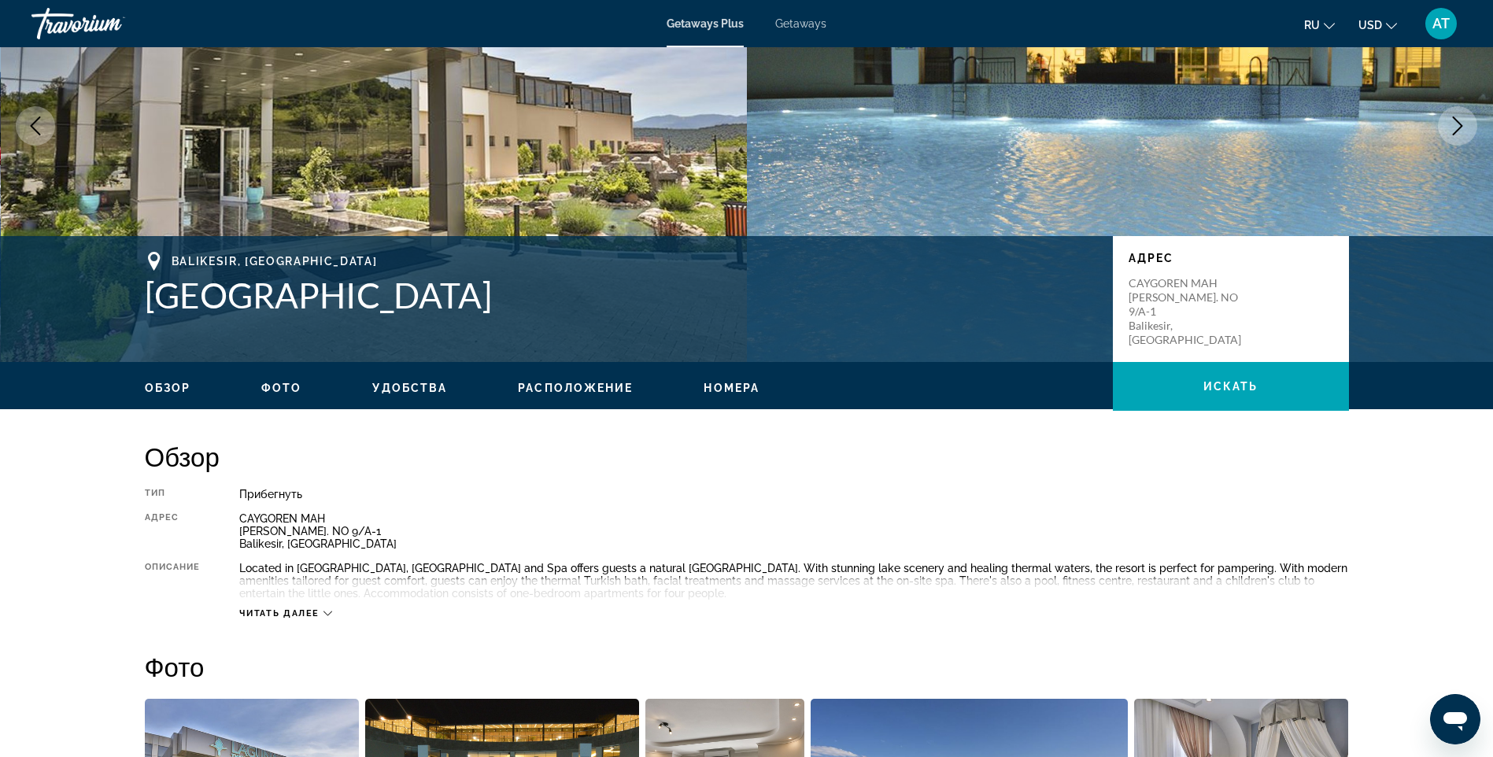
click at [561, 385] on span "Расположение" at bounding box center [575, 388] width 115 height 13
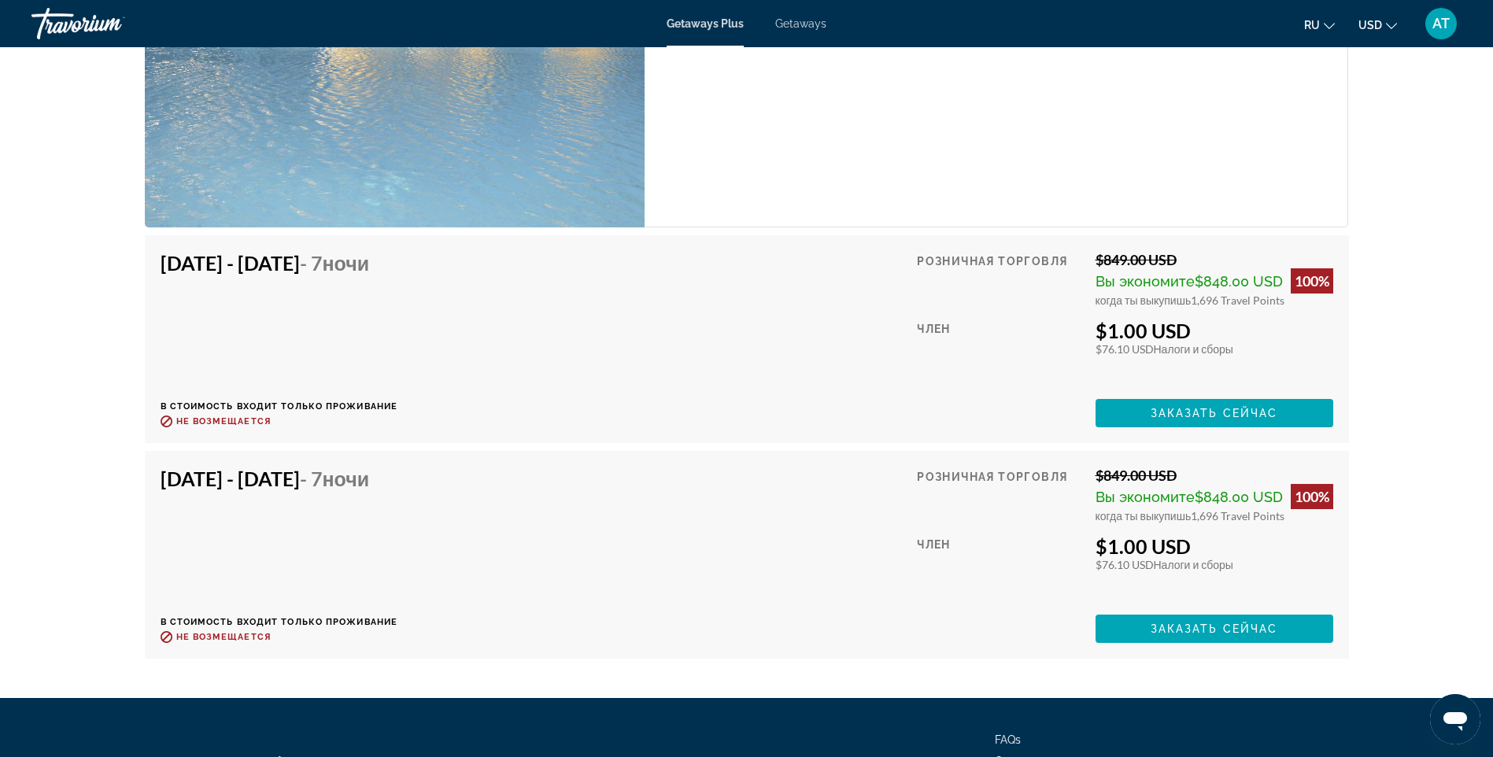
scroll to position [2624, 0]
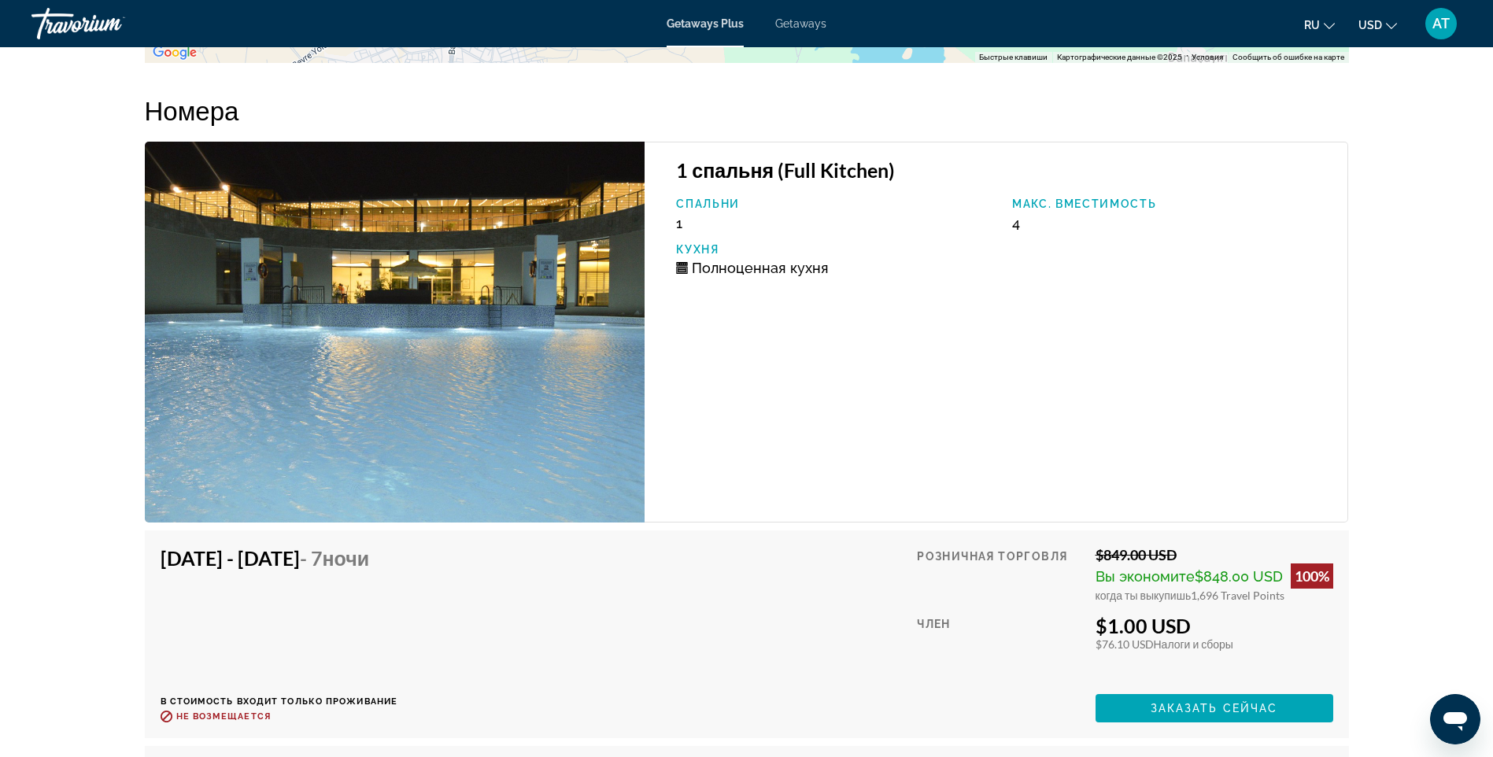
click at [423, 365] on img "Main content" at bounding box center [395, 332] width 501 height 381
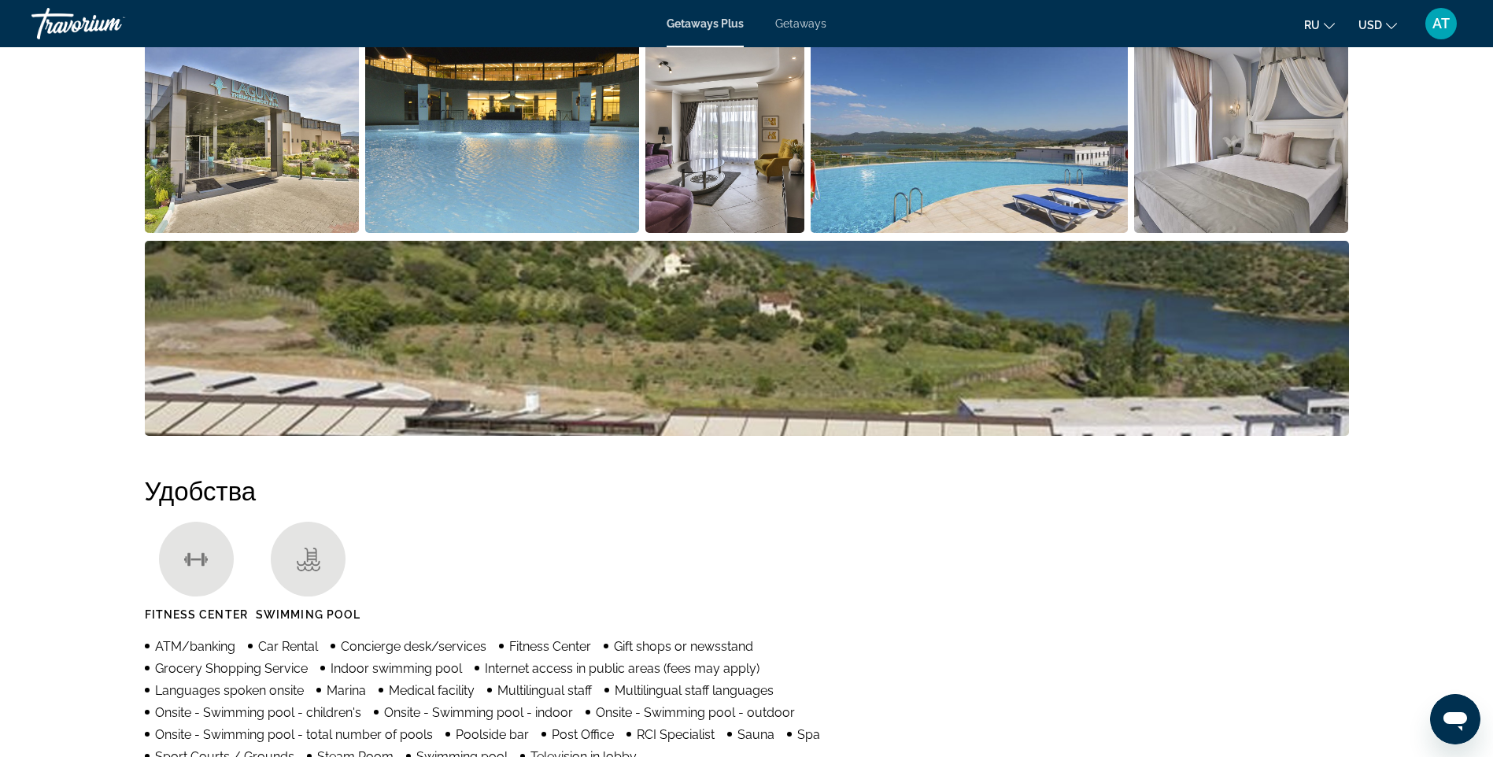
scroll to position [813, 0]
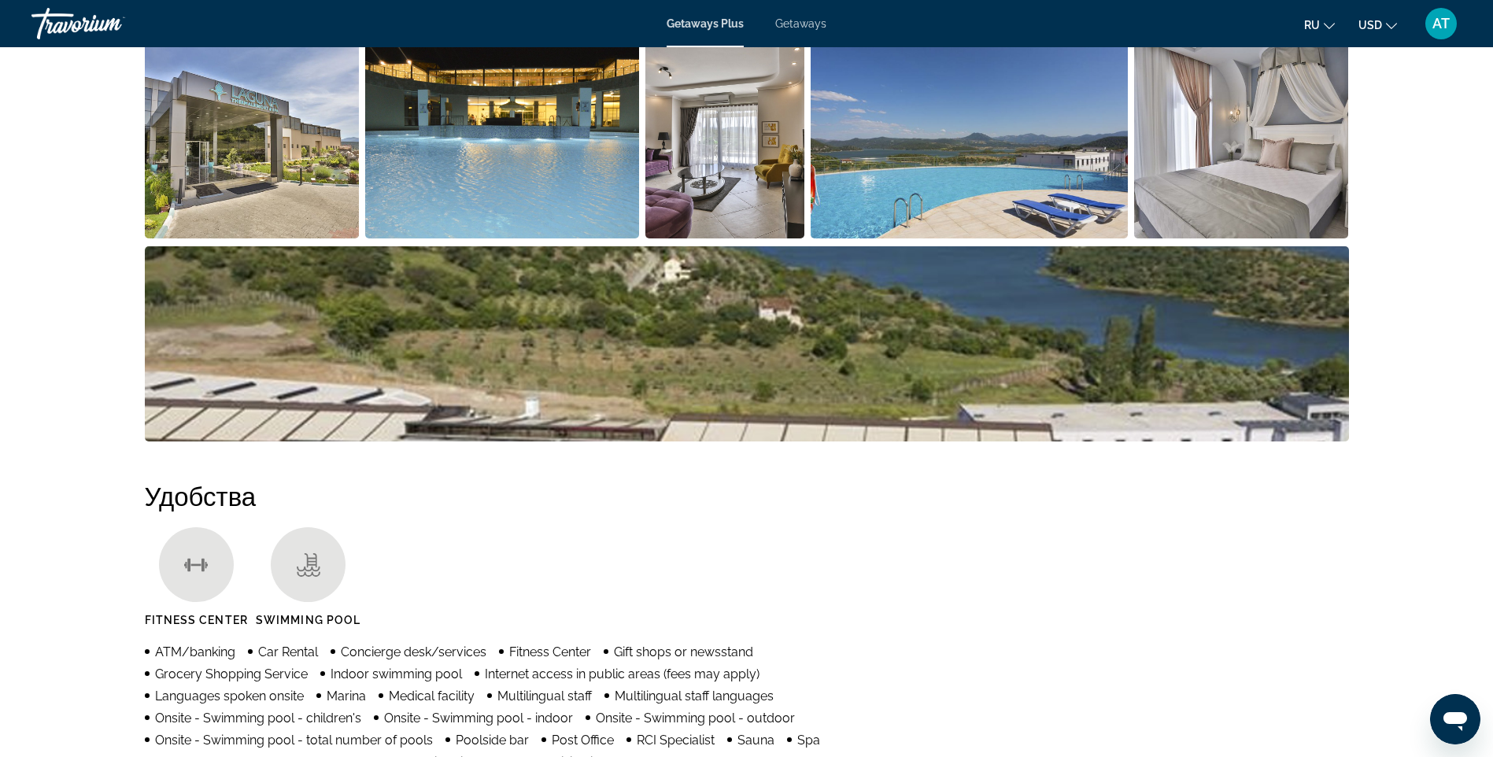
click at [284, 186] on img "Open full-screen image slider" at bounding box center [252, 140] width 215 height 195
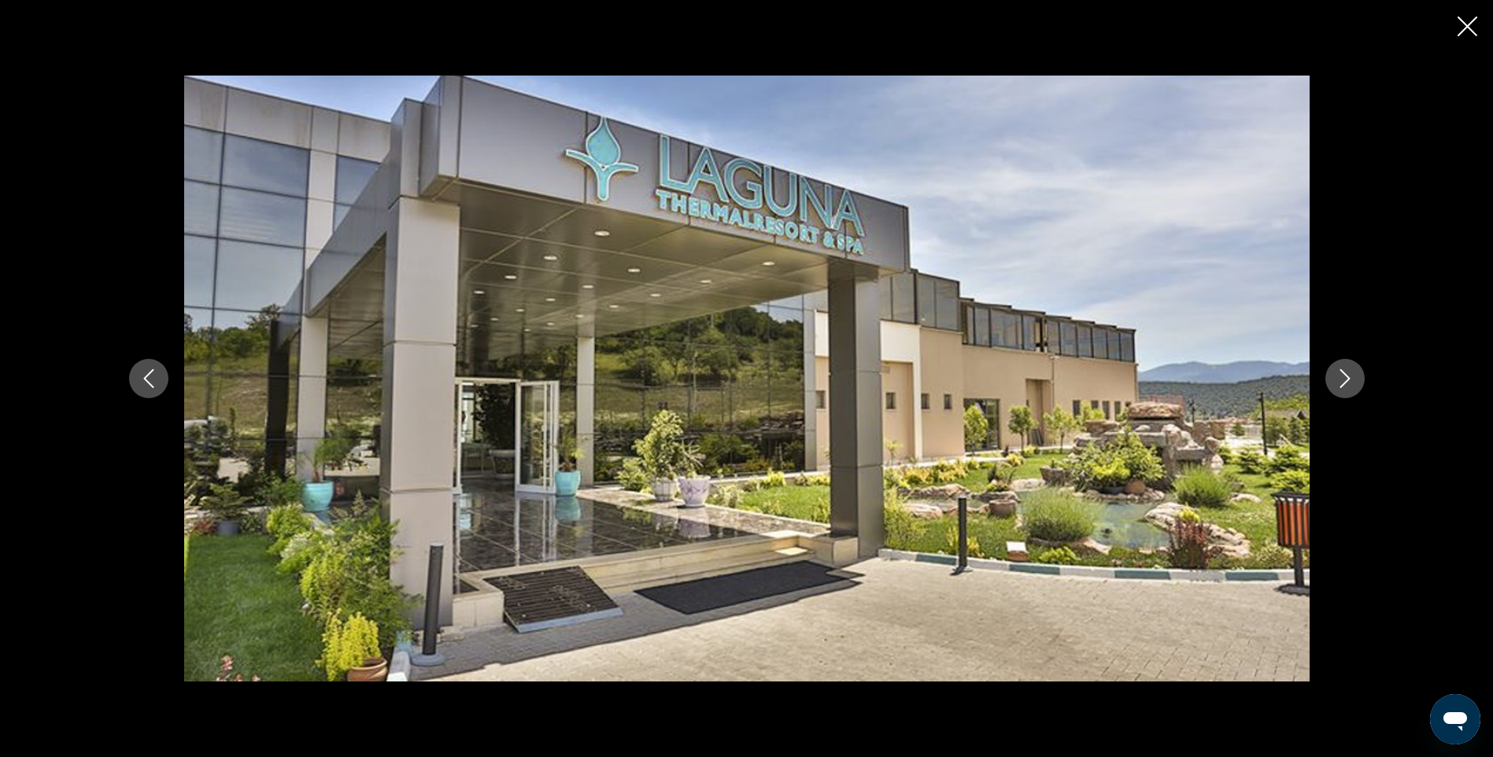
click at [1341, 377] on icon "Next image" at bounding box center [1345, 378] width 19 height 19
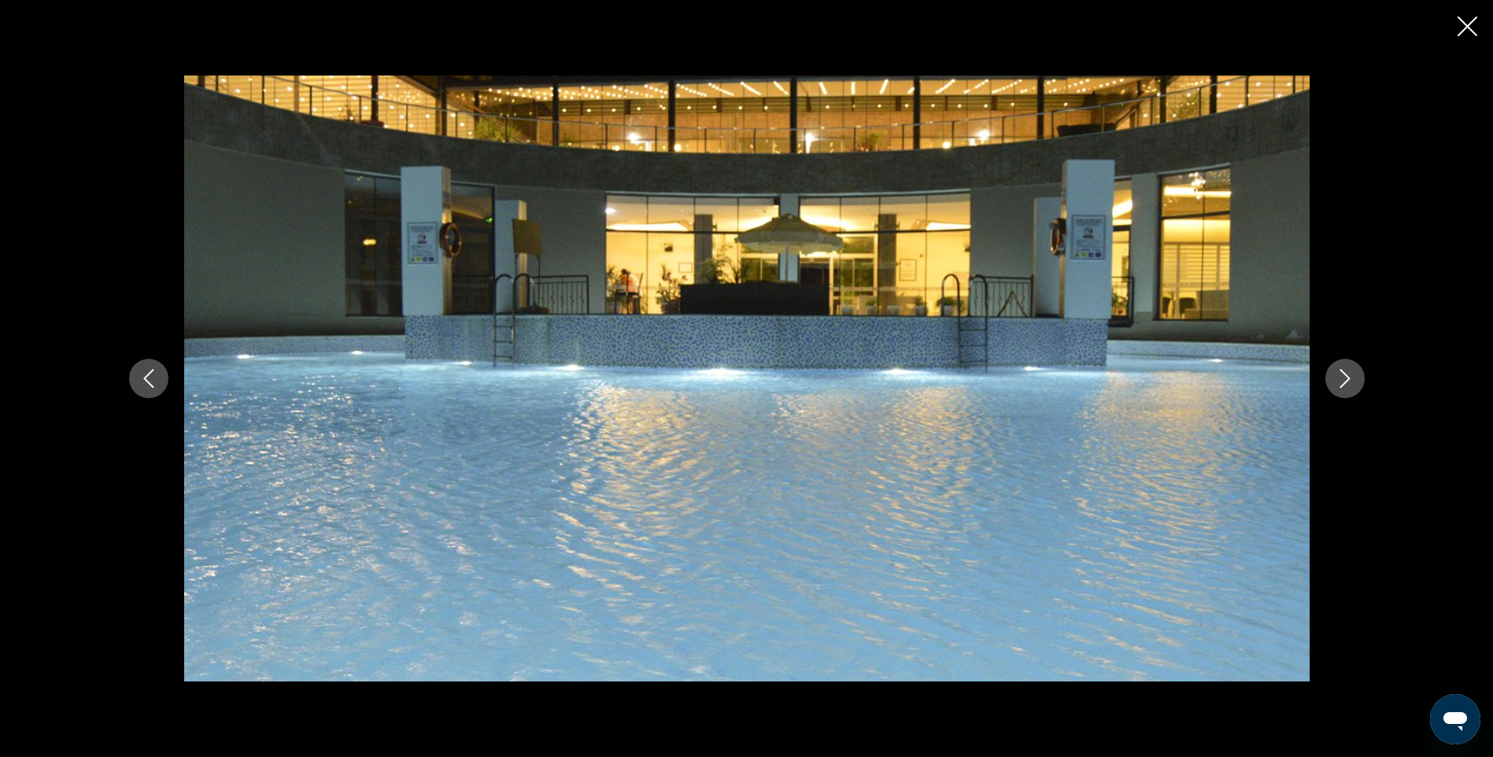
click at [1341, 377] on icon "Next image" at bounding box center [1345, 378] width 19 height 19
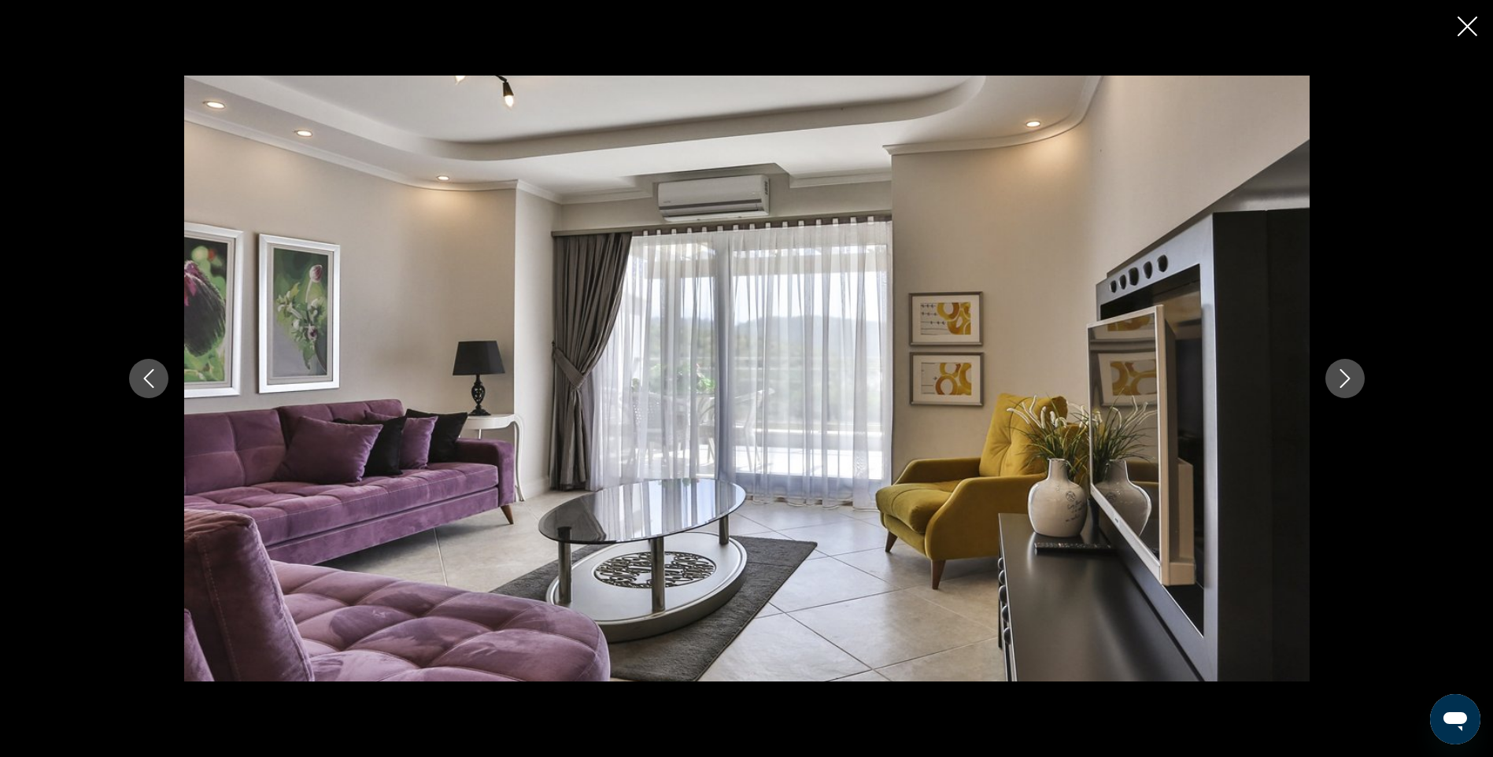
click at [1341, 377] on icon "Next image" at bounding box center [1345, 378] width 19 height 19
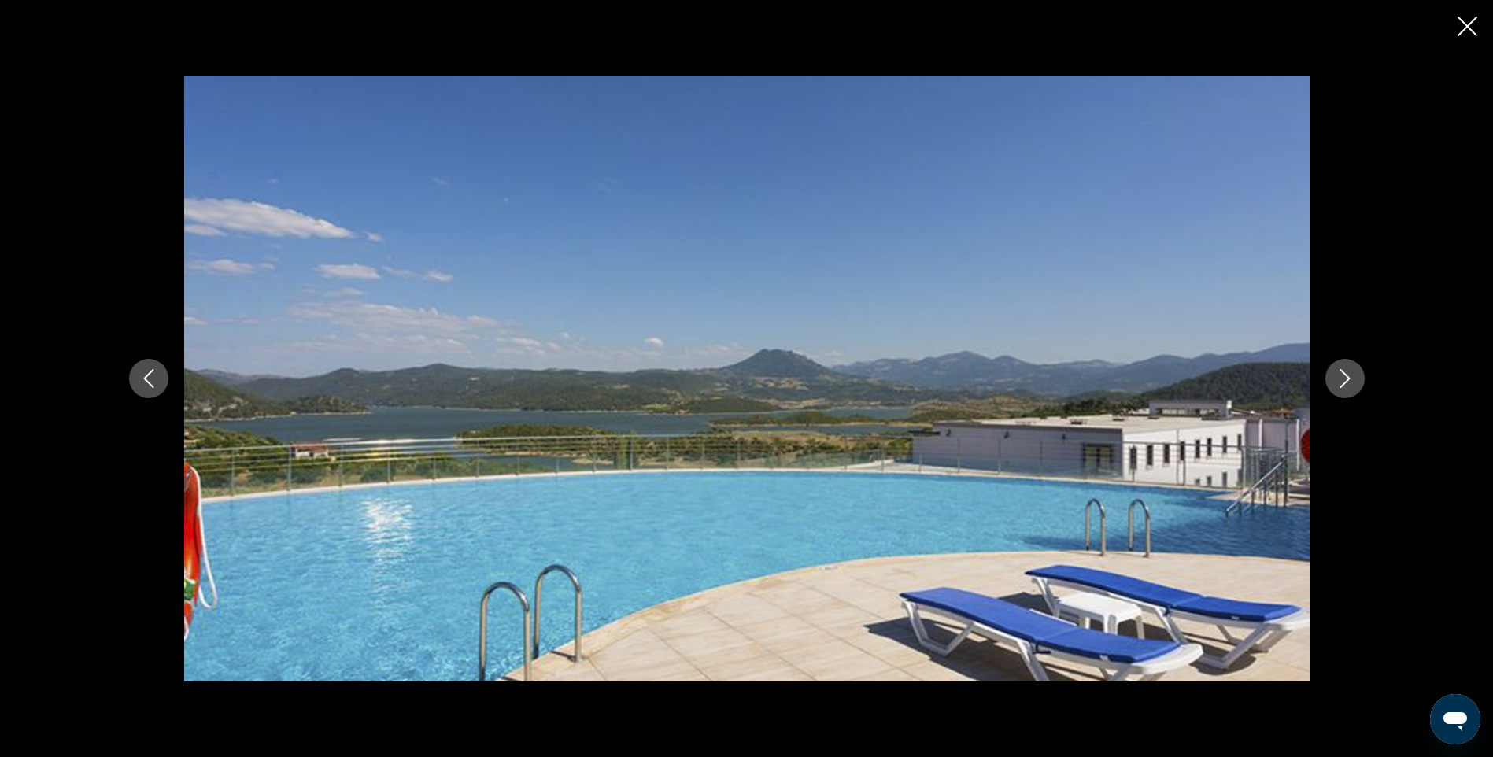
click at [1341, 377] on icon "Next image" at bounding box center [1345, 378] width 19 height 19
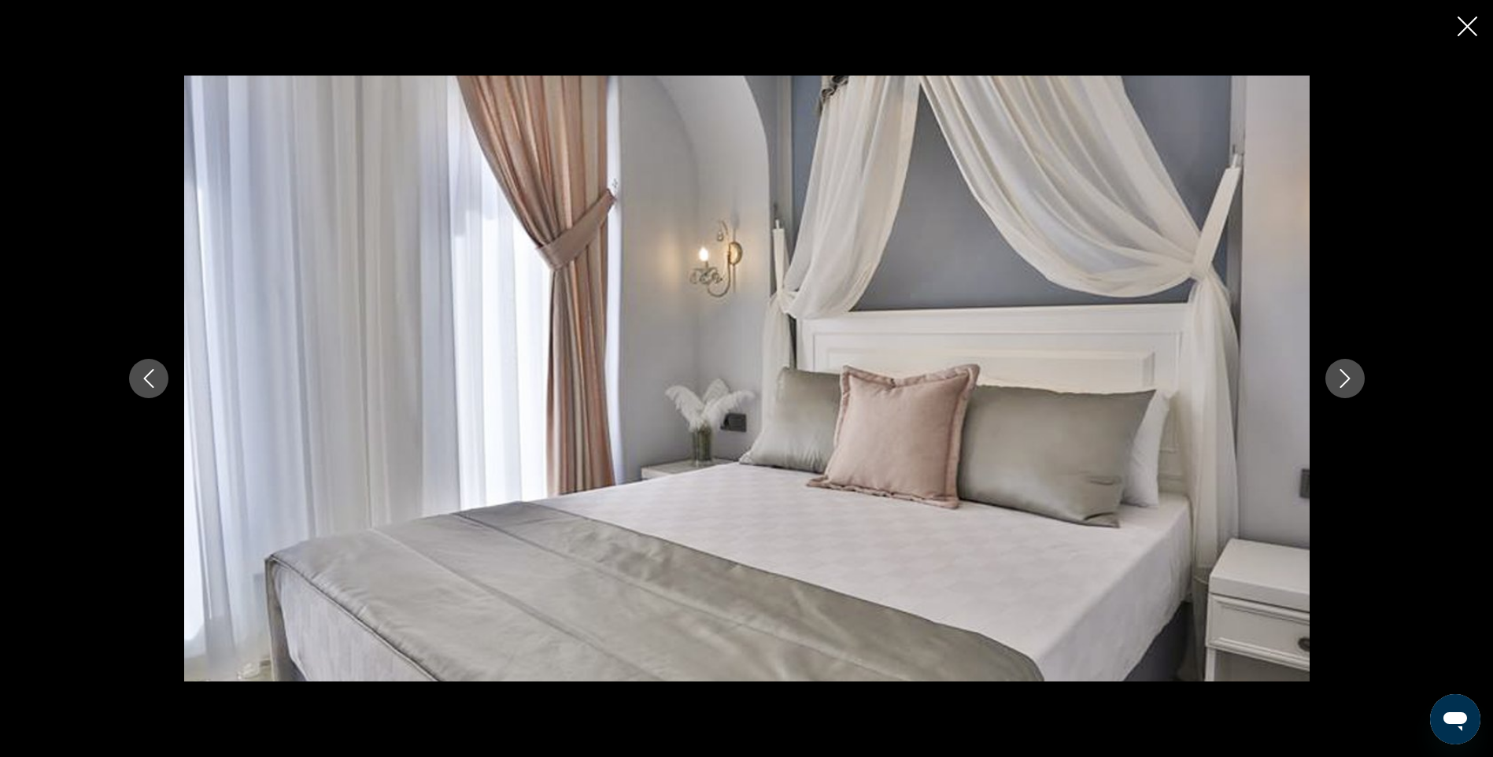
click at [1341, 377] on icon "Next image" at bounding box center [1345, 378] width 19 height 19
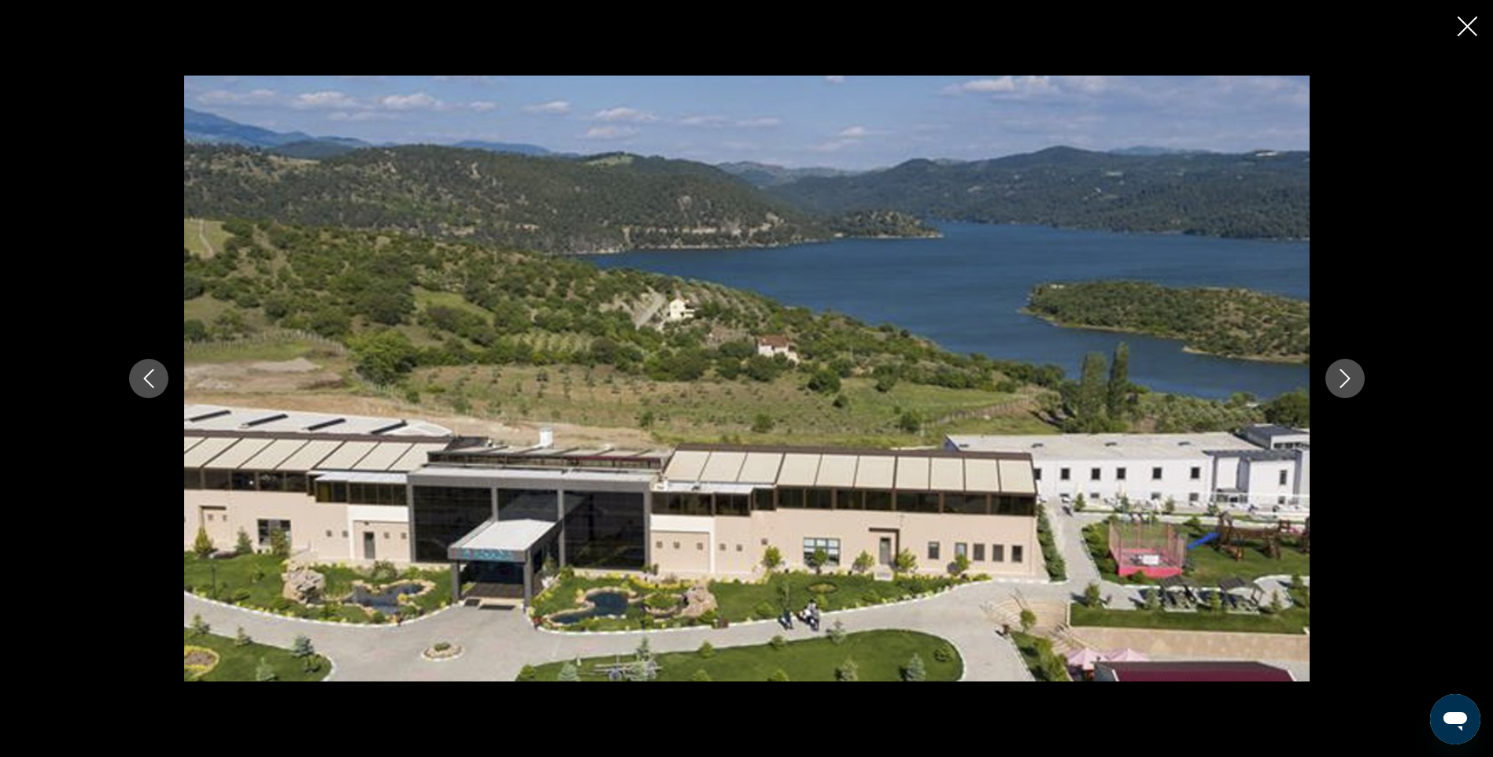
click at [1341, 377] on icon "Next image" at bounding box center [1345, 378] width 19 height 19
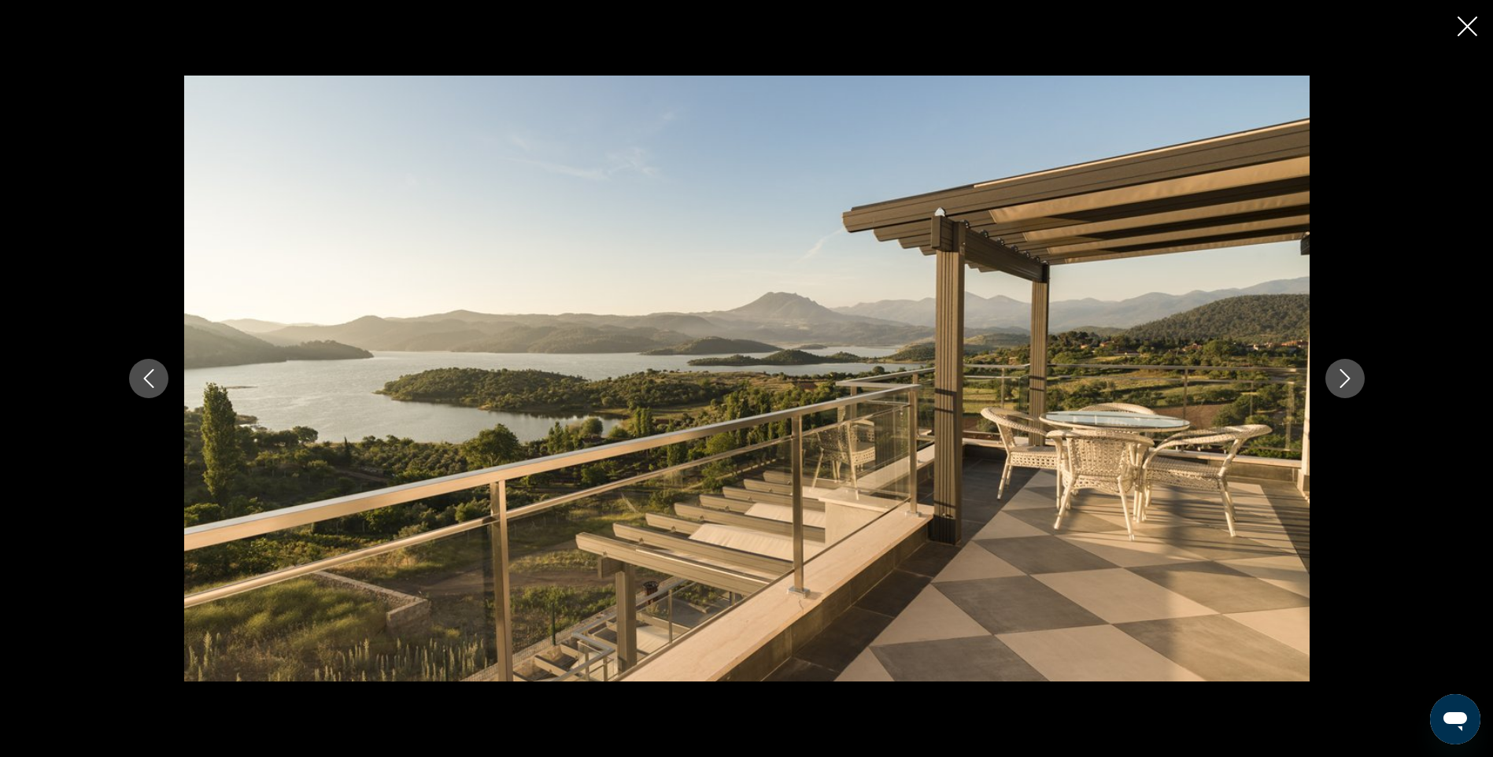
click at [1342, 376] on icon "Next image" at bounding box center [1345, 378] width 19 height 19
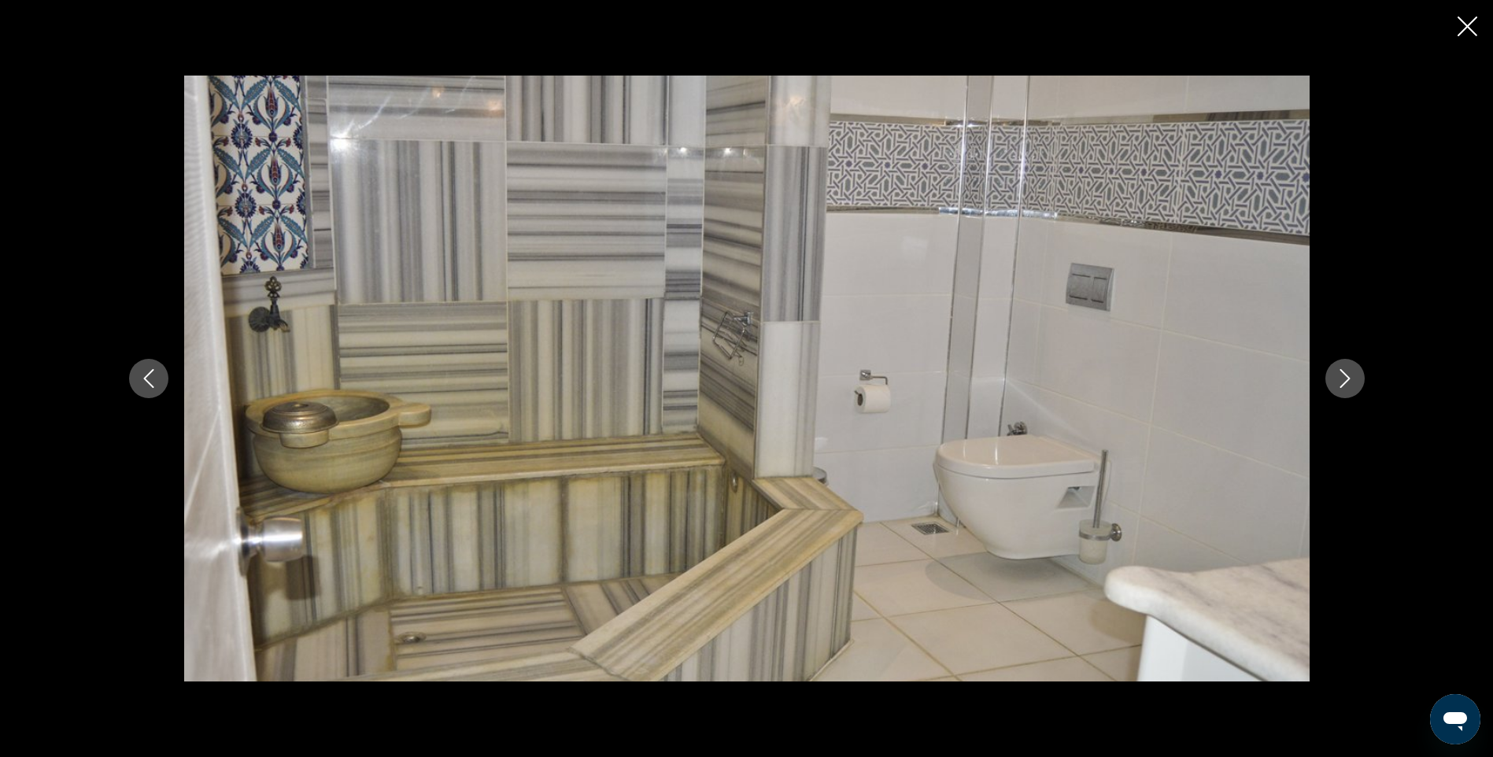
scroll to position [892, 0]
click at [1342, 375] on icon "Next image" at bounding box center [1345, 378] width 19 height 19
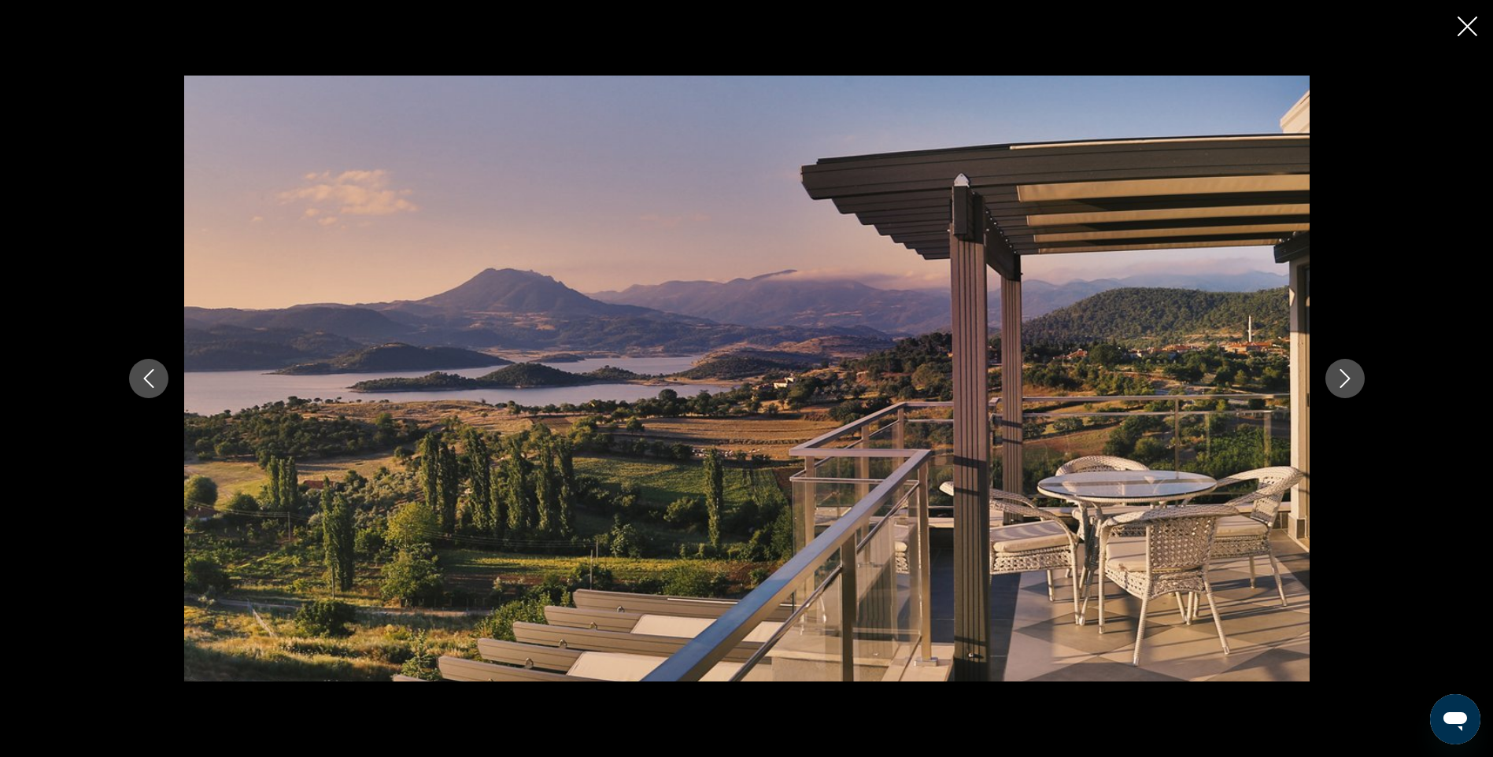
click at [1342, 375] on icon "Next image" at bounding box center [1345, 378] width 19 height 19
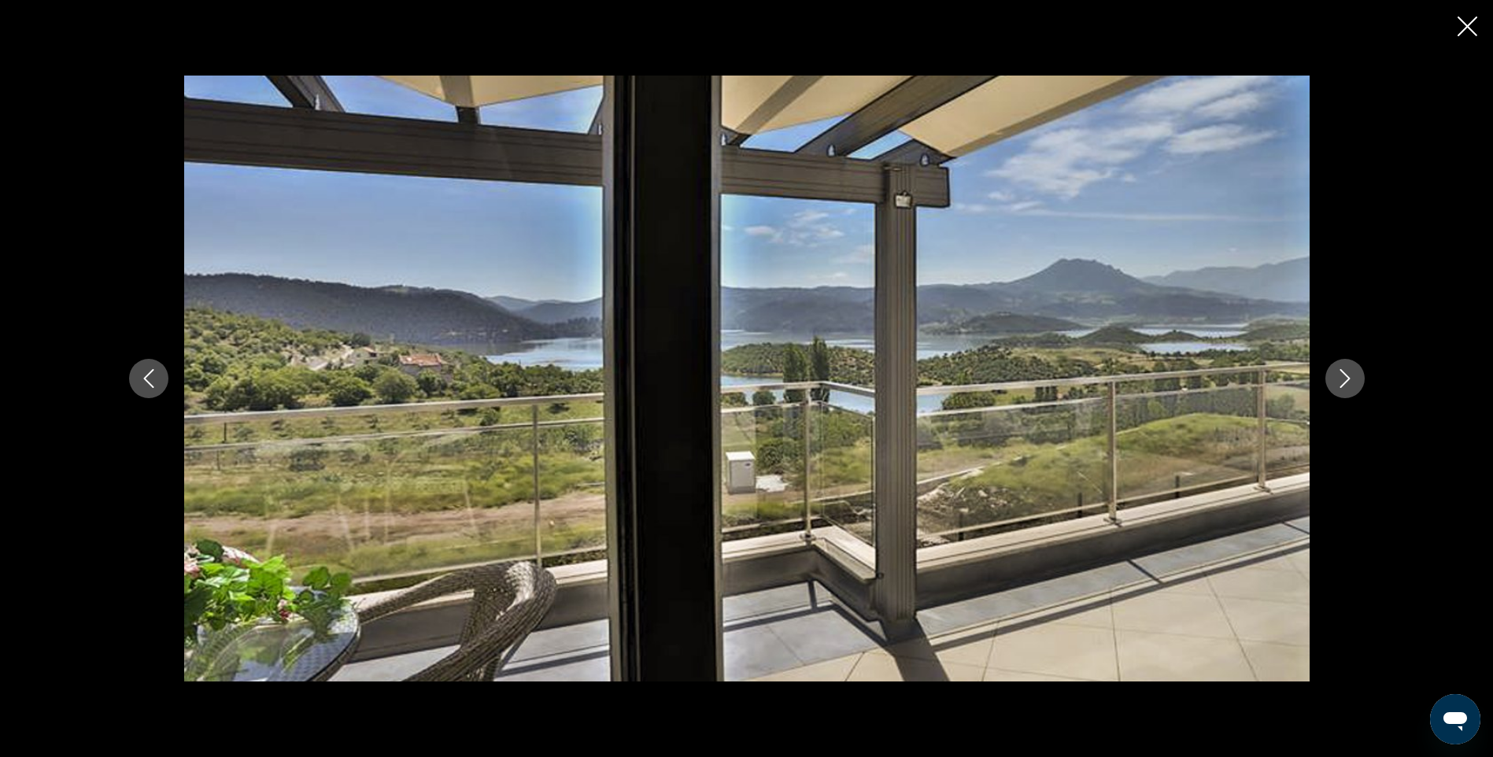
click at [1342, 375] on icon "Next image" at bounding box center [1345, 378] width 19 height 19
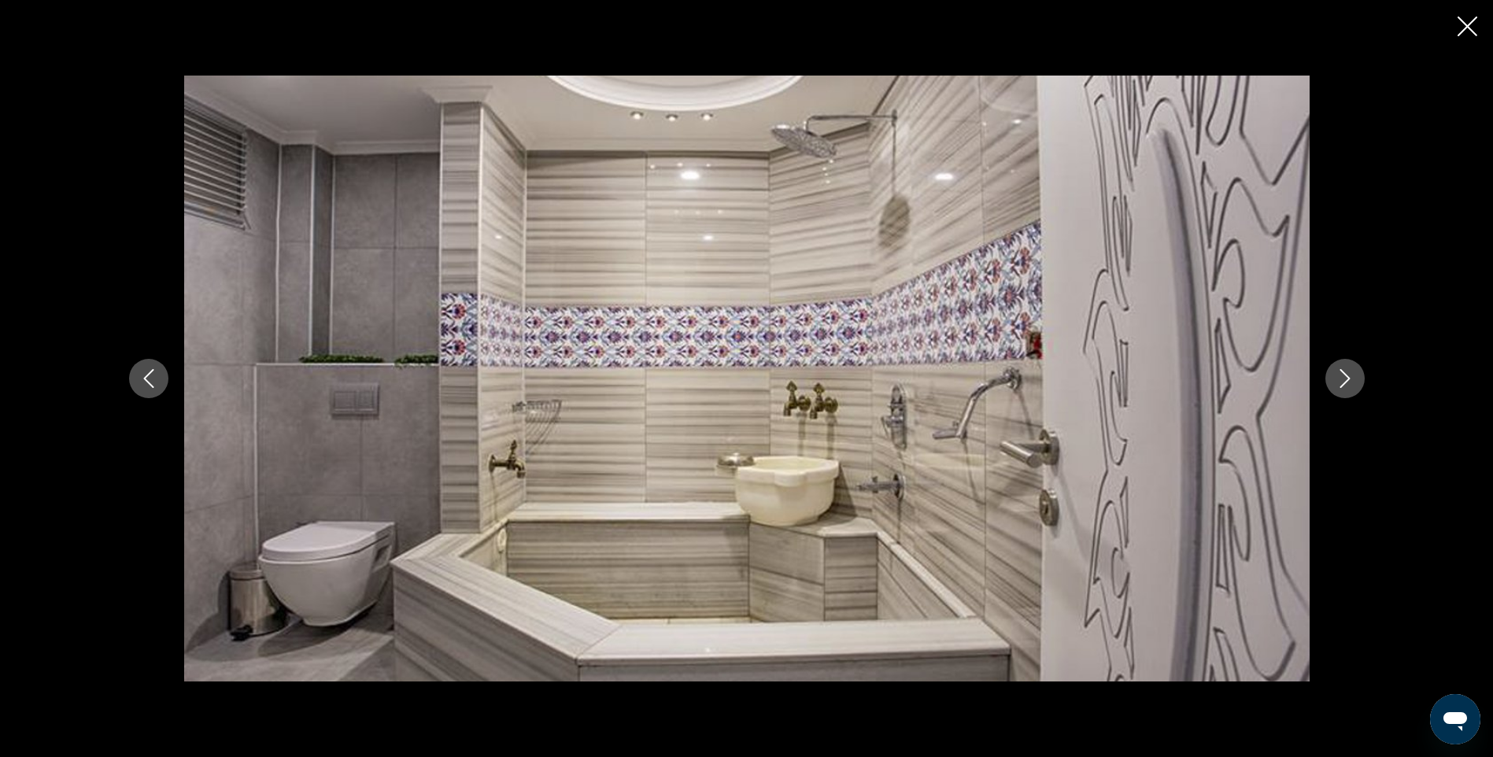
click at [1341, 379] on icon "Next image" at bounding box center [1345, 378] width 19 height 19
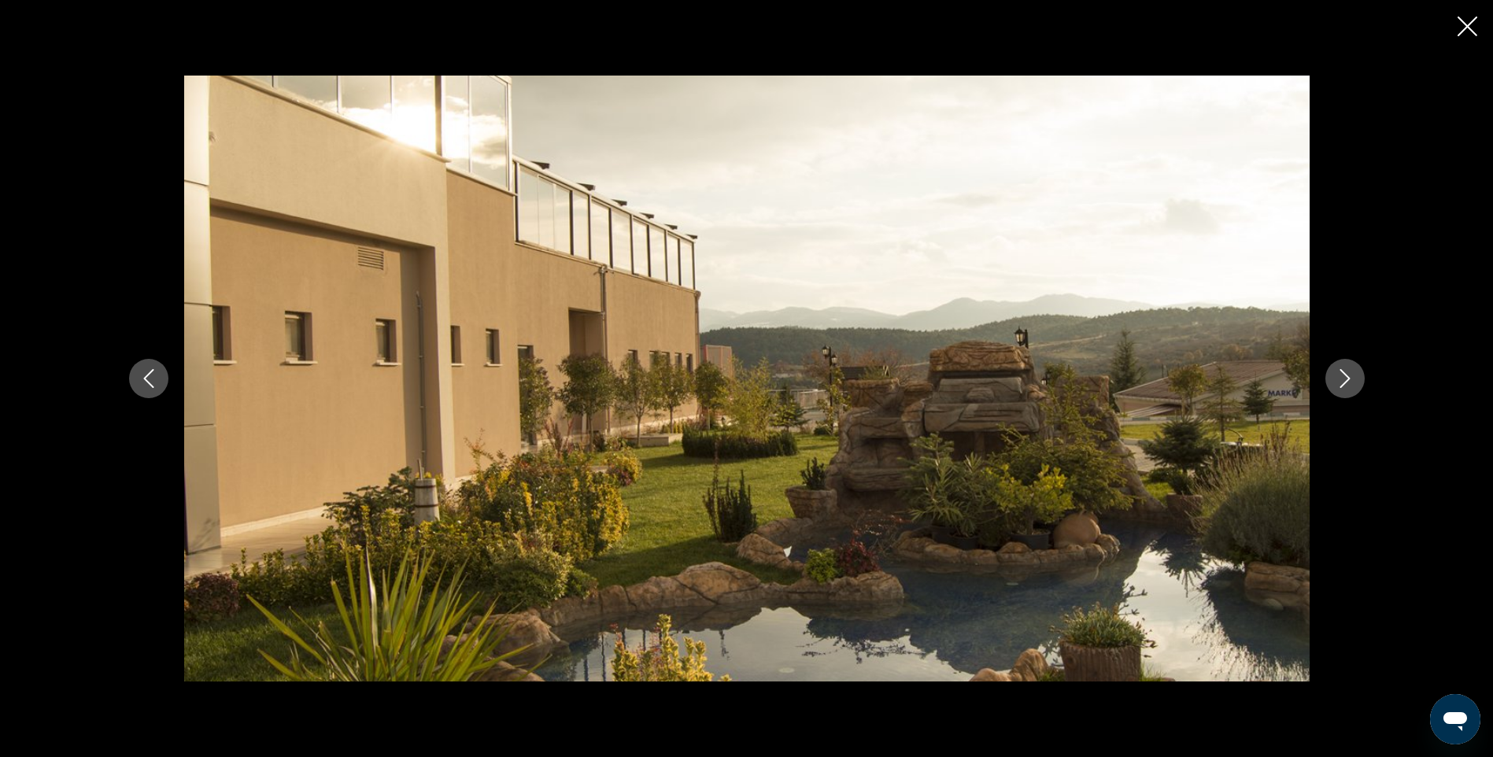
click at [1341, 379] on icon "Next image" at bounding box center [1345, 378] width 19 height 19
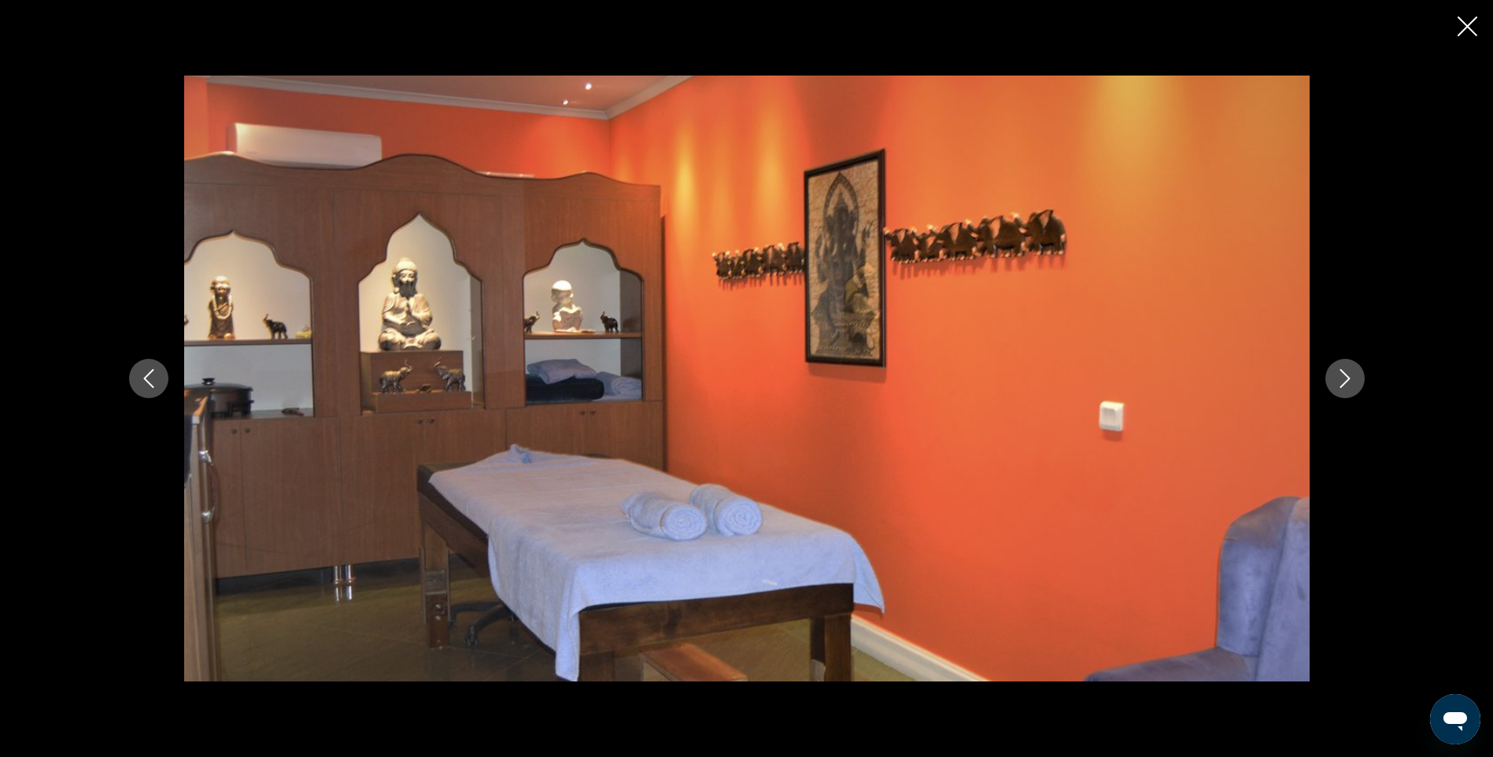
click at [1341, 379] on icon "Next image" at bounding box center [1345, 378] width 19 height 19
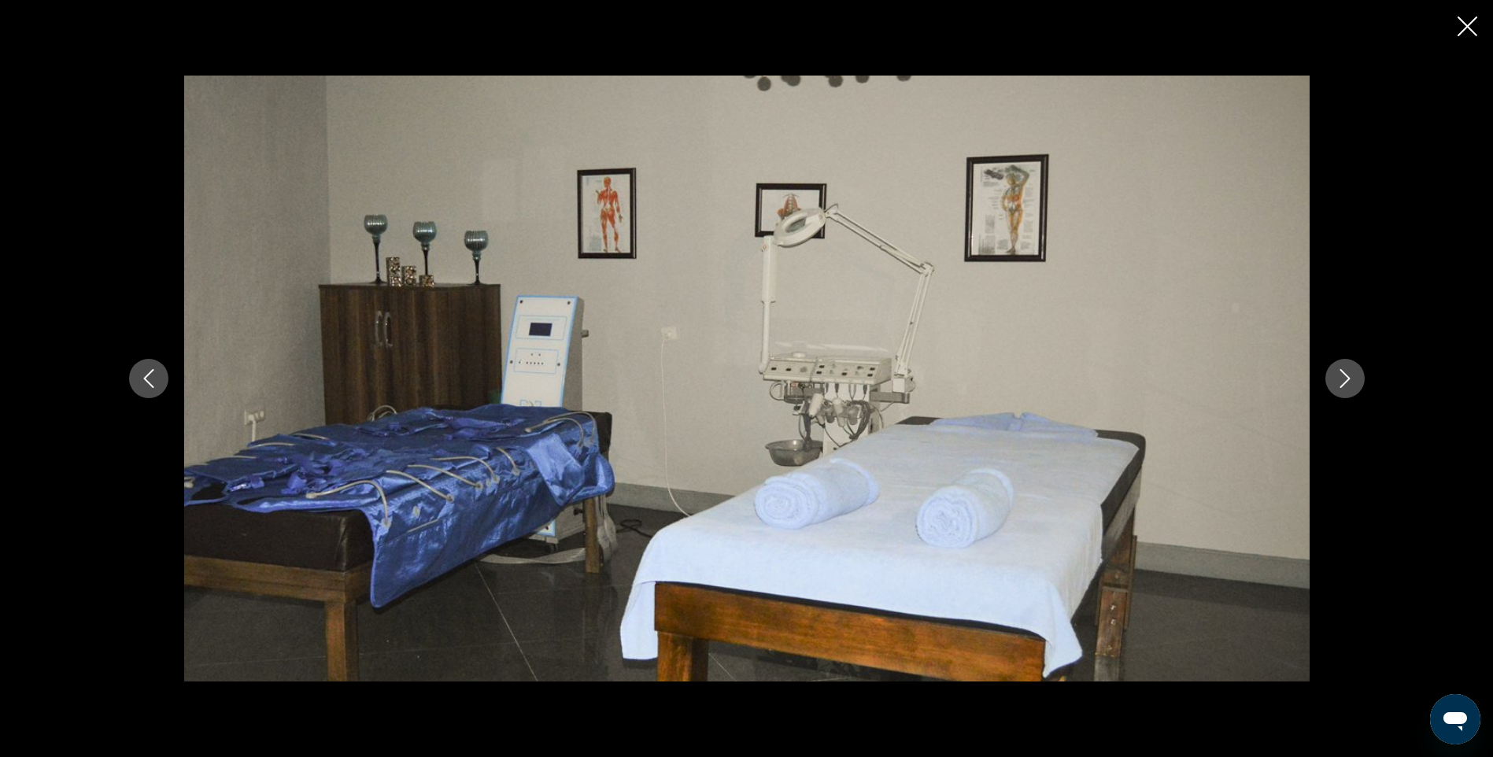
click at [1341, 379] on icon "Next image" at bounding box center [1345, 378] width 19 height 19
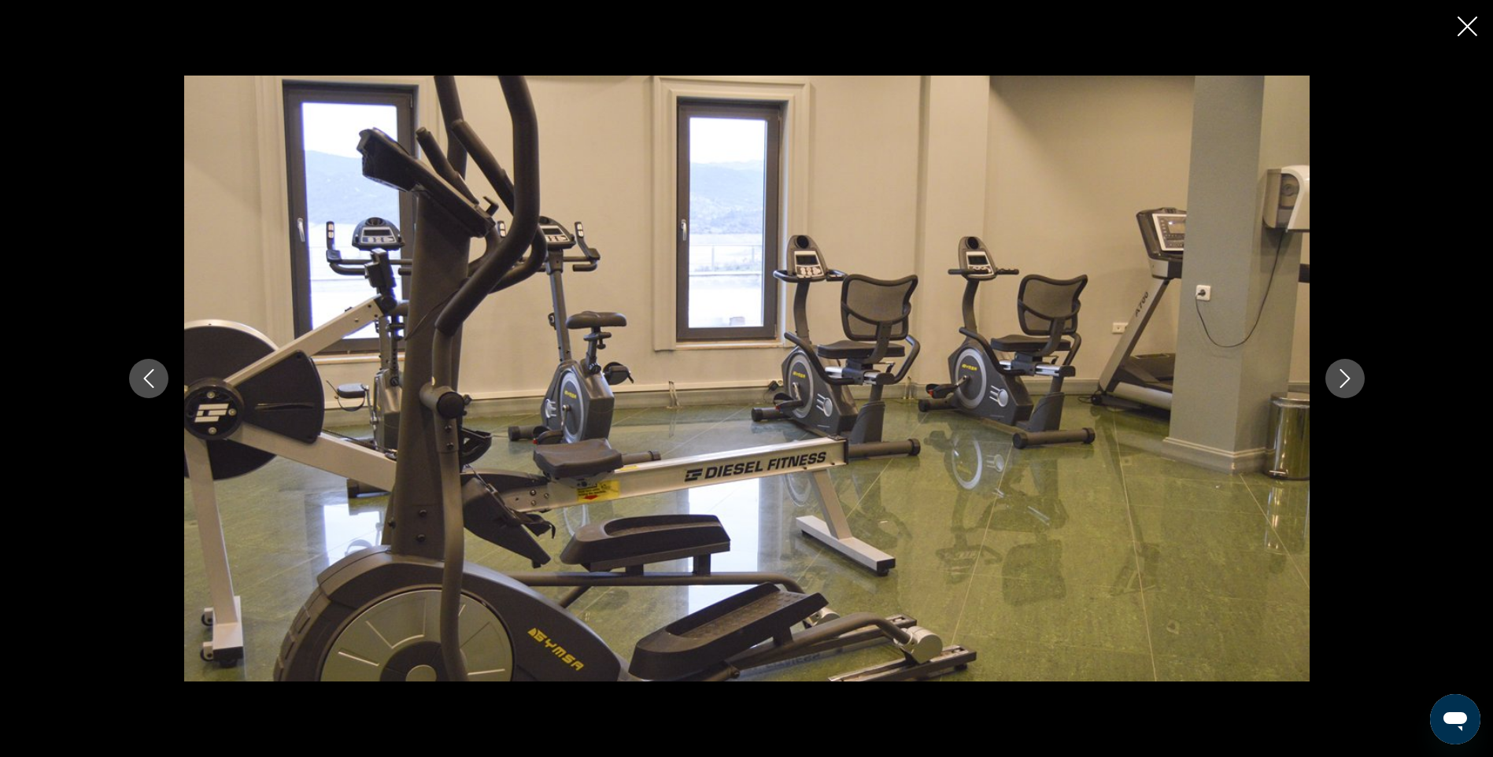
click at [1341, 379] on icon "Next image" at bounding box center [1345, 378] width 19 height 19
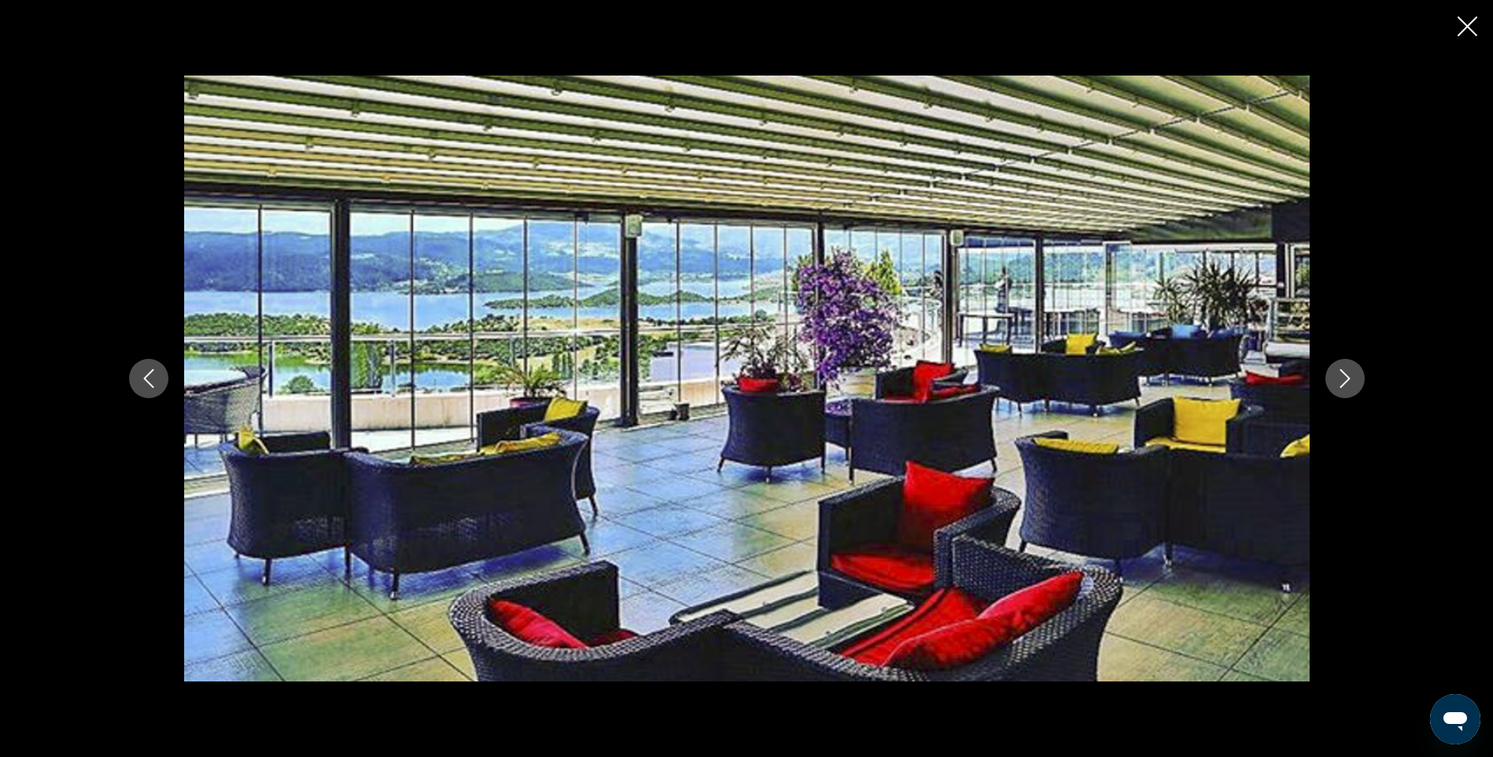
click at [1341, 379] on icon "Next image" at bounding box center [1345, 378] width 19 height 19
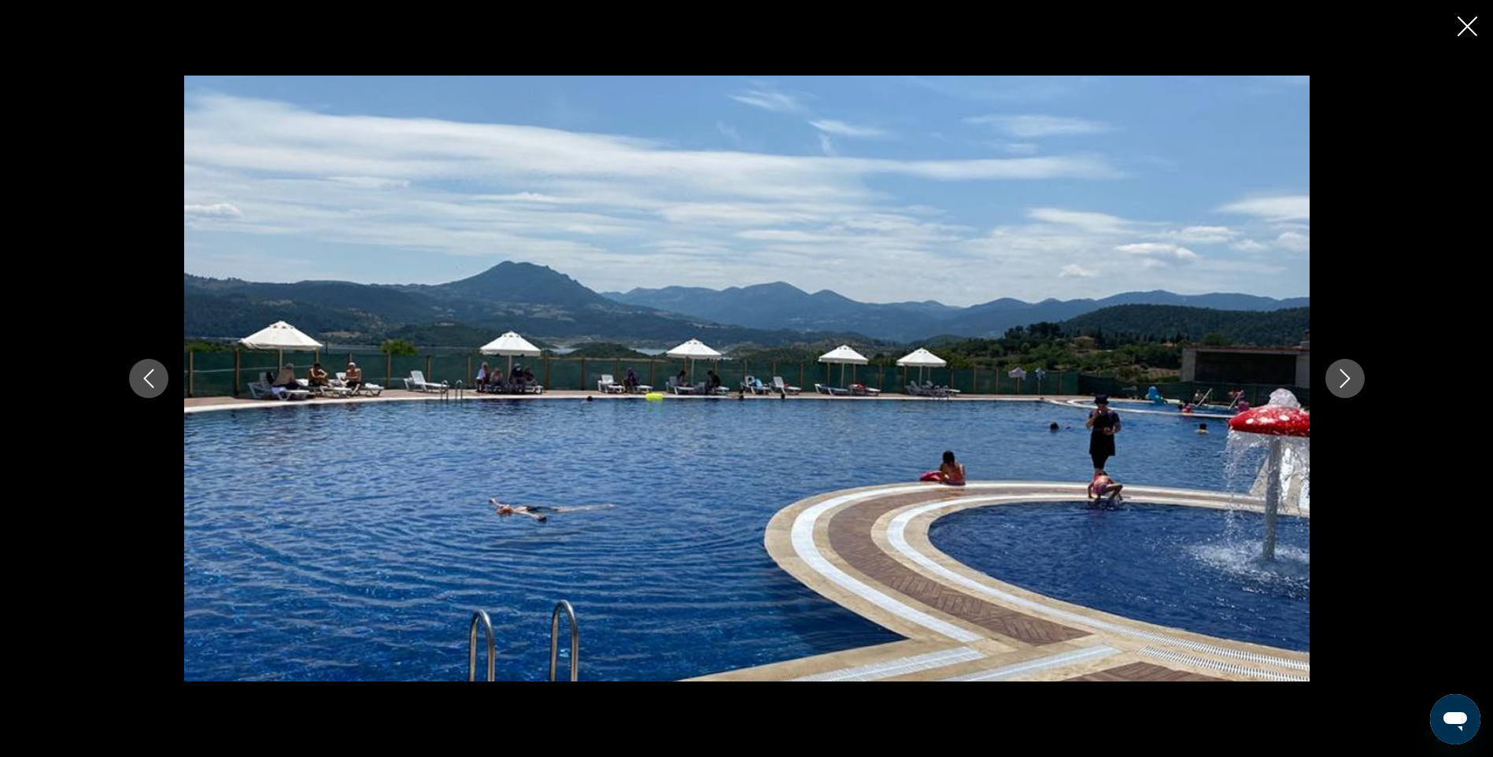
click at [1341, 379] on icon "Next image" at bounding box center [1345, 378] width 19 height 19
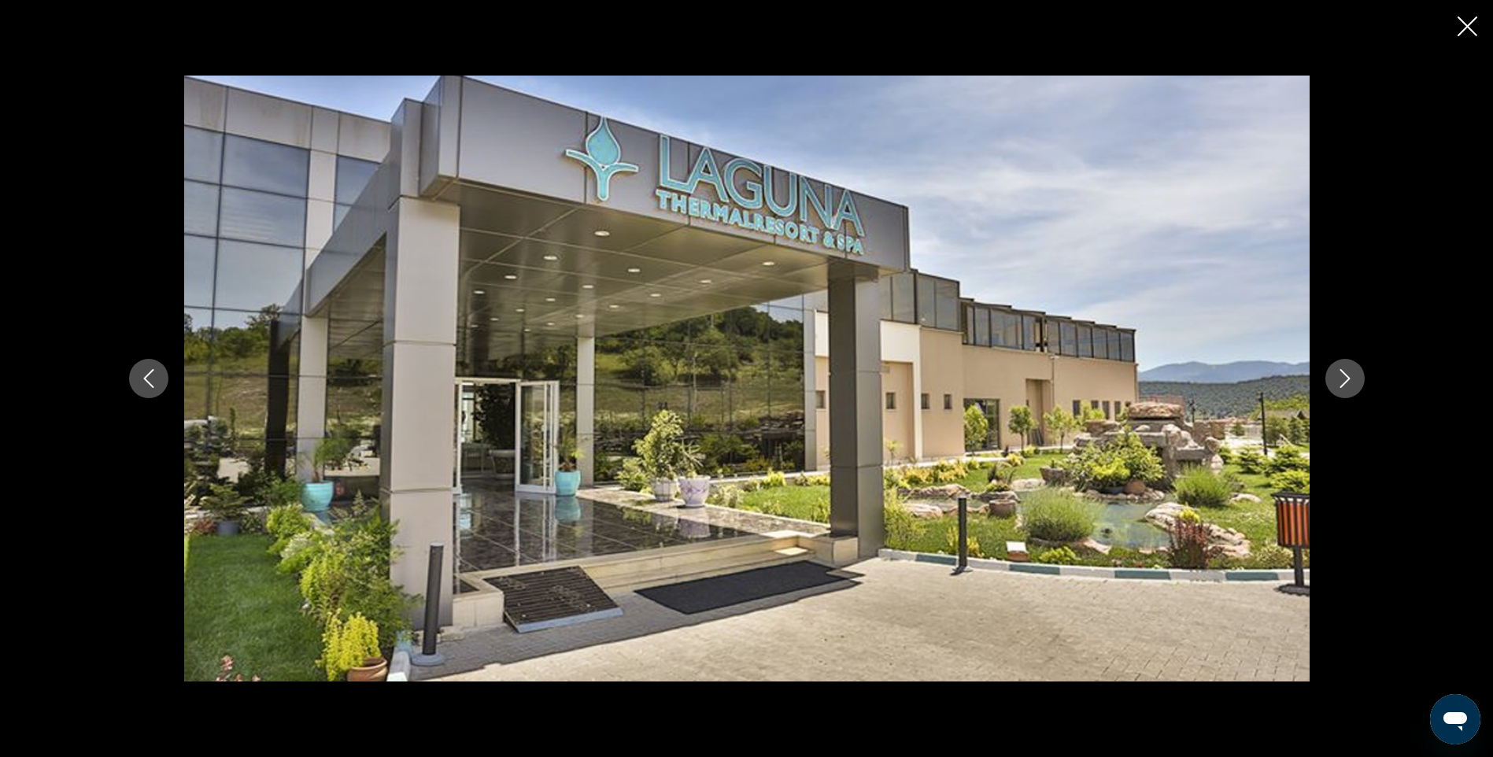
click at [1341, 379] on icon "Next image" at bounding box center [1345, 378] width 19 height 19
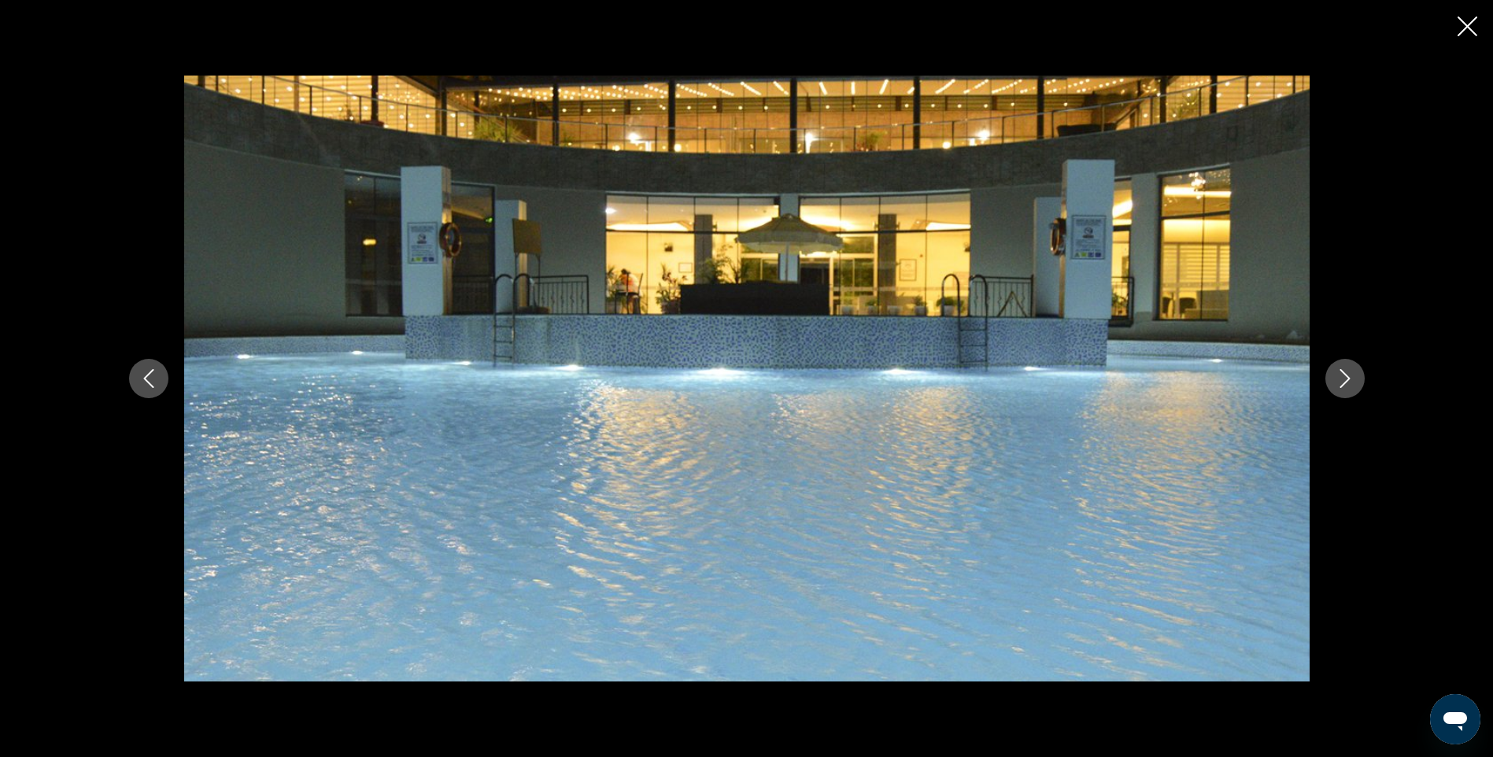
click at [1341, 379] on icon "Next image" at bounding box center [1345, 378] width 19 height 19
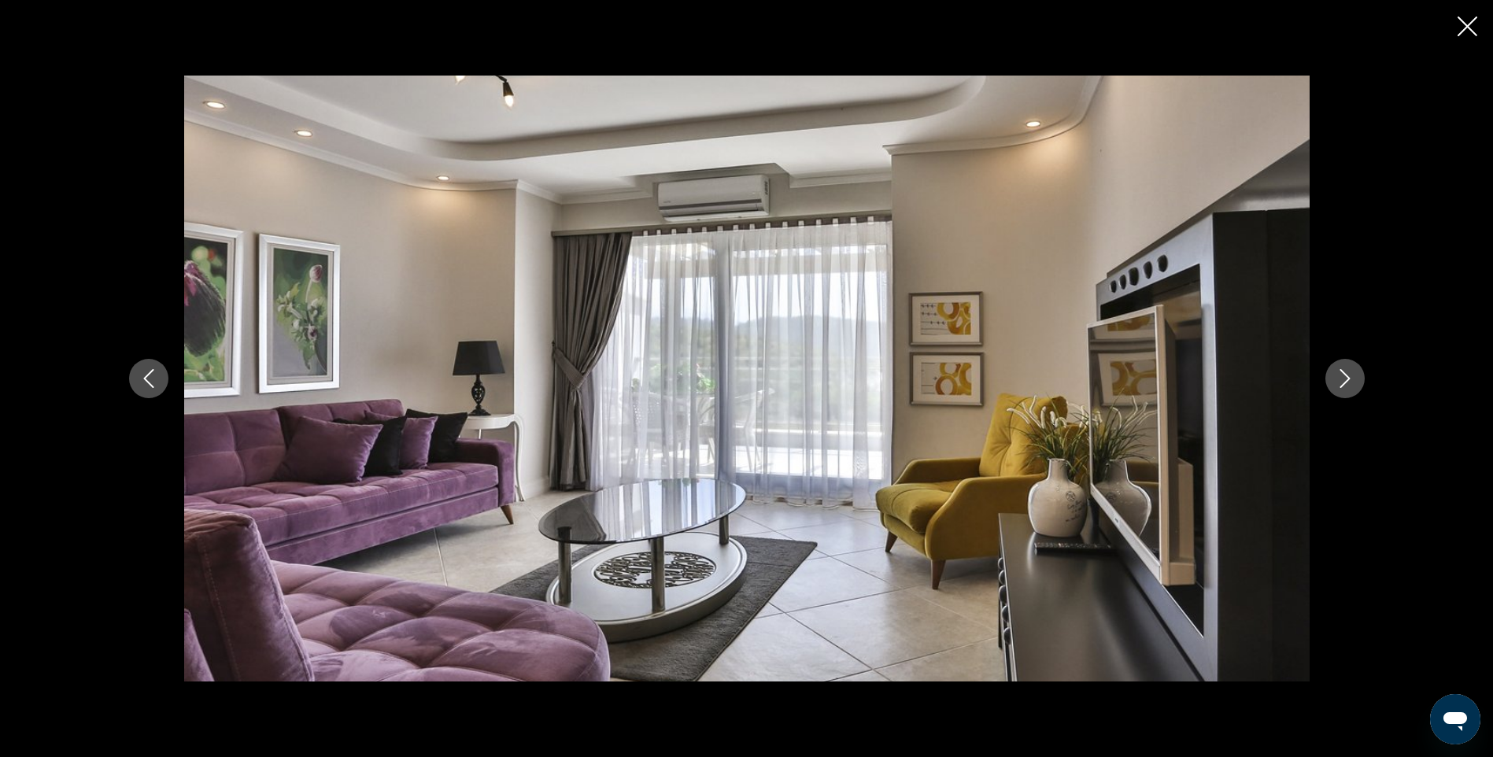
click at [1341, 379] on icon "Next image" at bounding box center [1345, 378] width 19 height 19
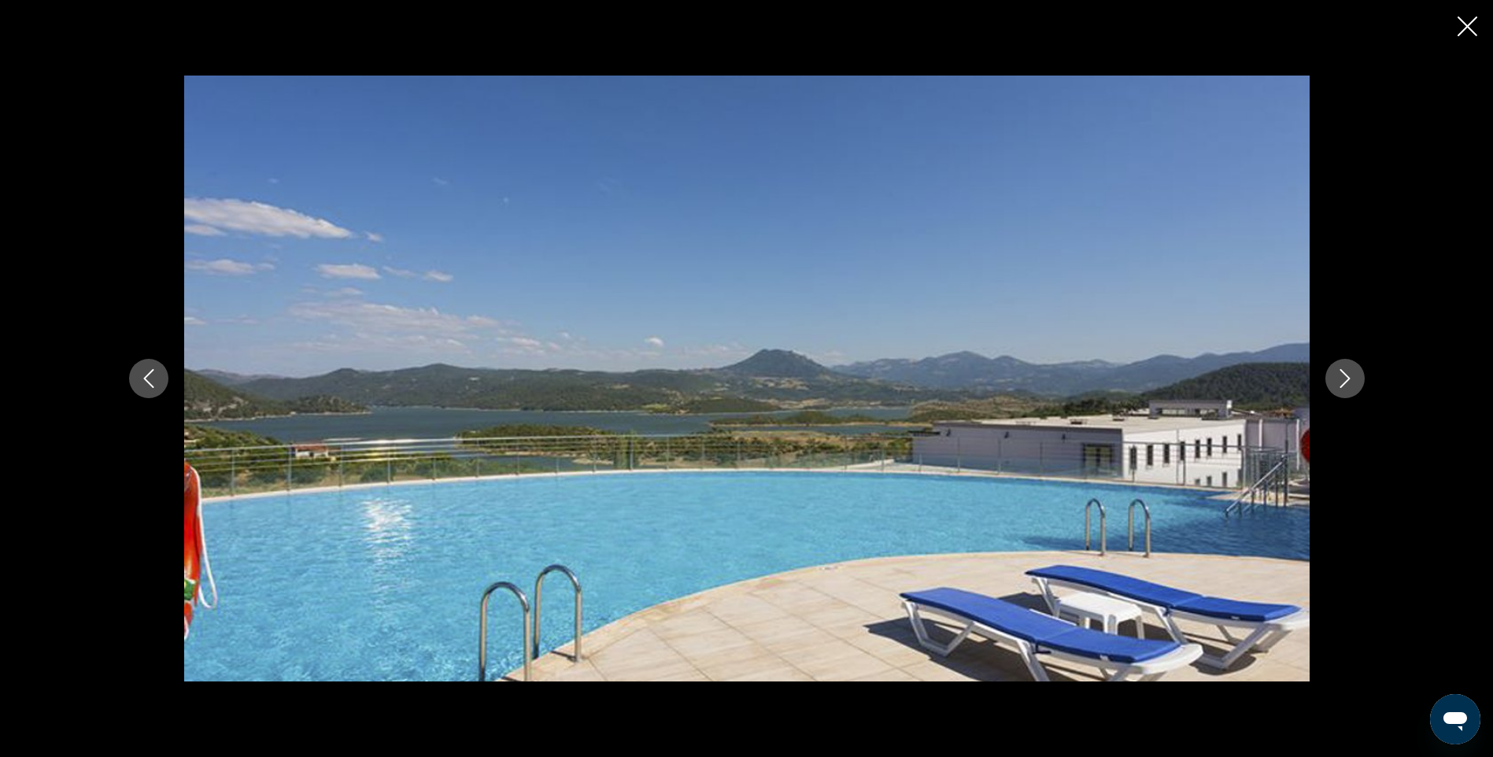
click at [1462, 28] on icon "Close slideshow" at bounding box center [1468, 27] width 20 height 20
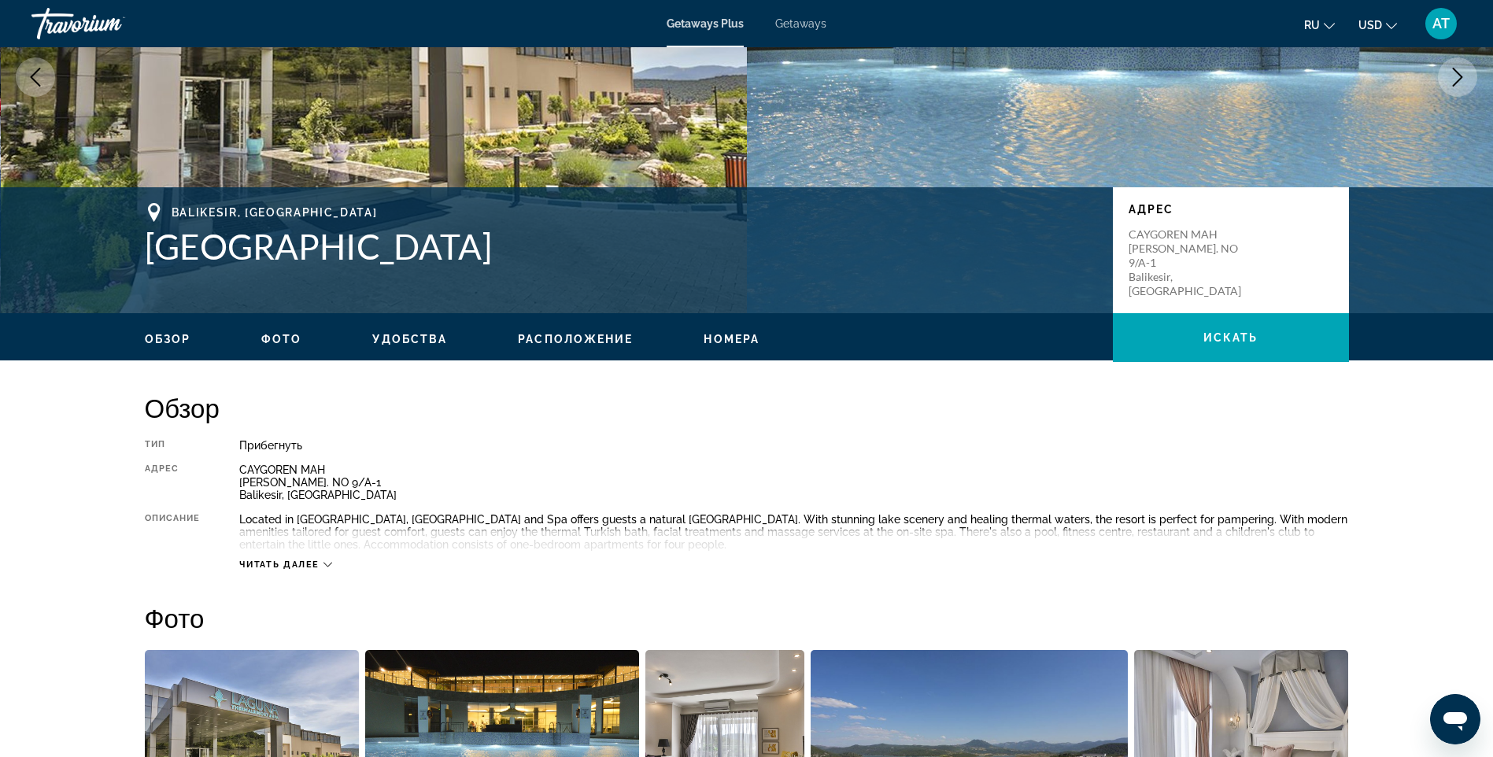
scroll to position [183, 0]
